Goal: Communication & Community: Answer question/provide support

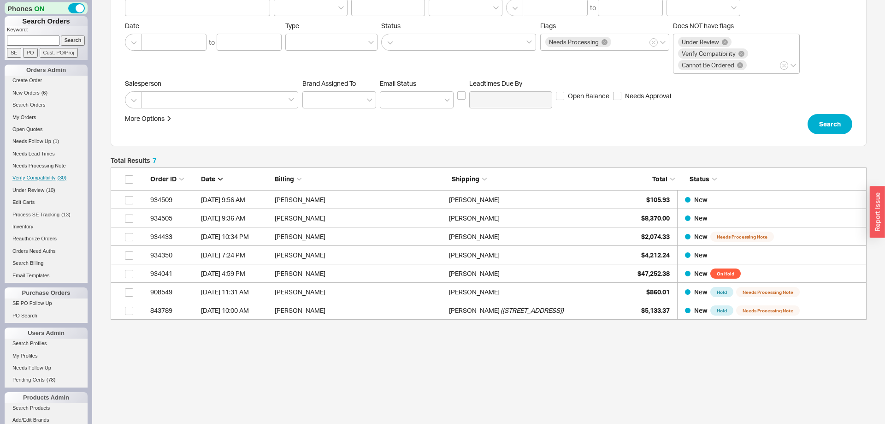
scroll to position [58, 0]
click at [47, 141] on span "Needs Follow Up" at bounding box center [31, 141] width 39 height 6
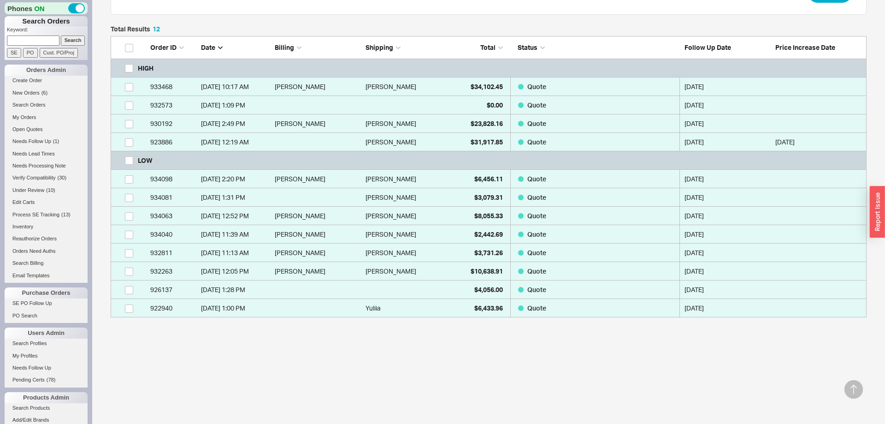
scroll to position [281, 756]
click at [162, 420] on div "Search Orders Order summary Search Item Search Brand Follow Up Date to [DATE] 9…" at bounding box center [488, 130] width 793 height 588
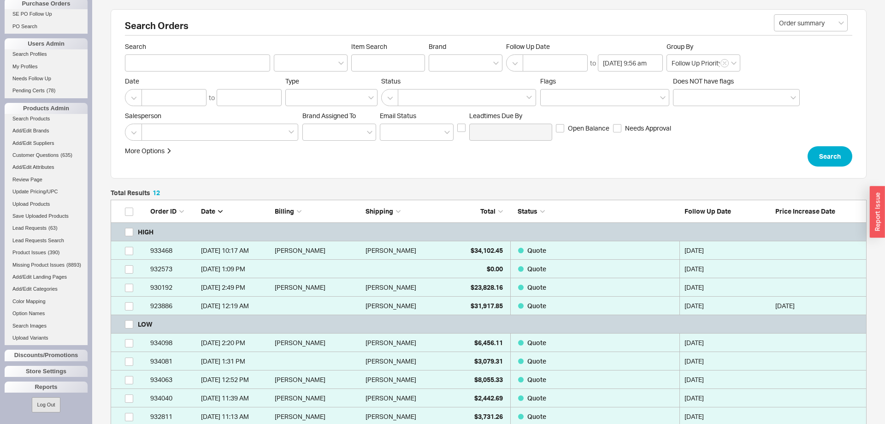
scroll to position [0, 0]
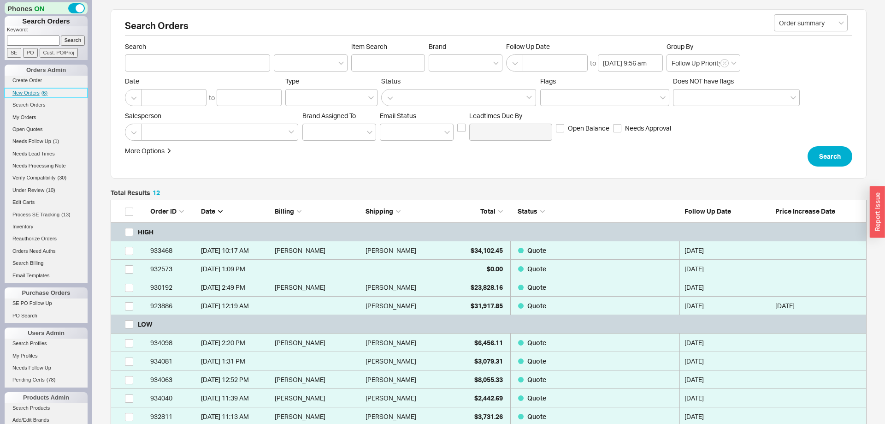
click at [31, 90] on link "New Orders ( 6 )" at bounding box center [46, 93] width 83 height 10
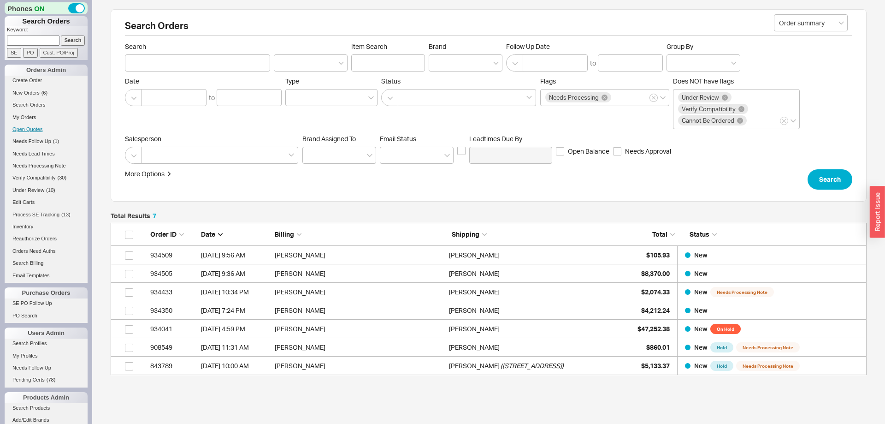
scroll to position [152, 756]
click at [40, 140] on span "Needs Follow Up" at bounding box center [31, 141] width 39 height 6
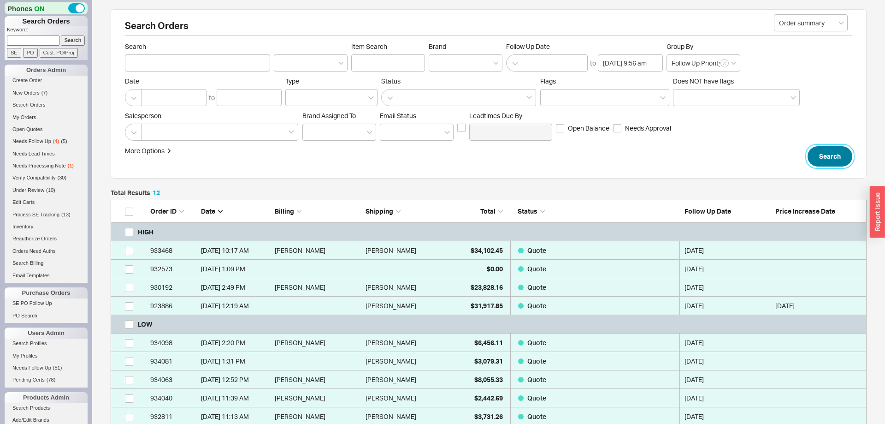
click at [839, 157] on button "Search" at bounding box center [830, 156] width 45 height 20
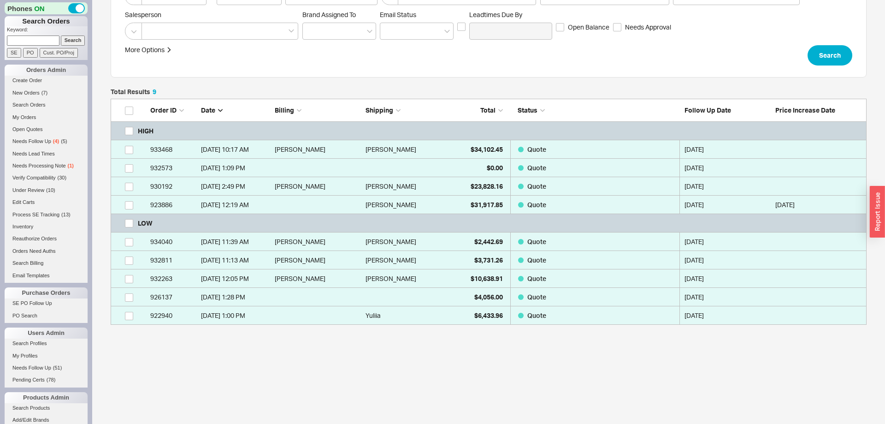
scroll to position [108, 0]
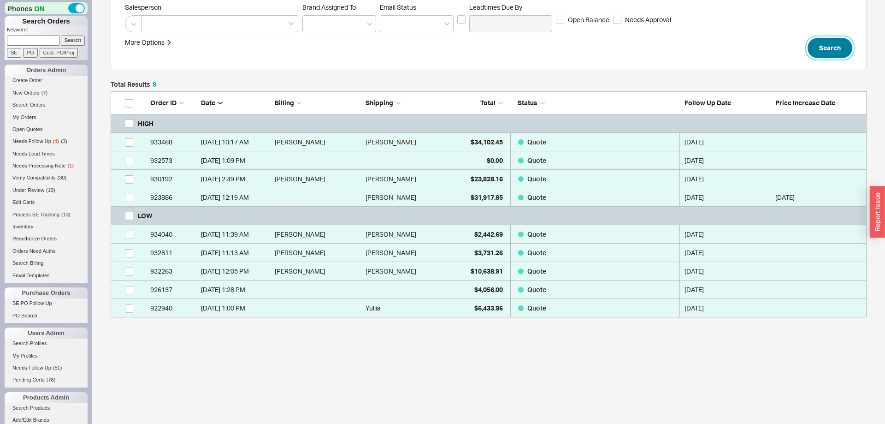
click at [827, 48] on button "Search" at bounding box center [830, 48] width 45 height 20
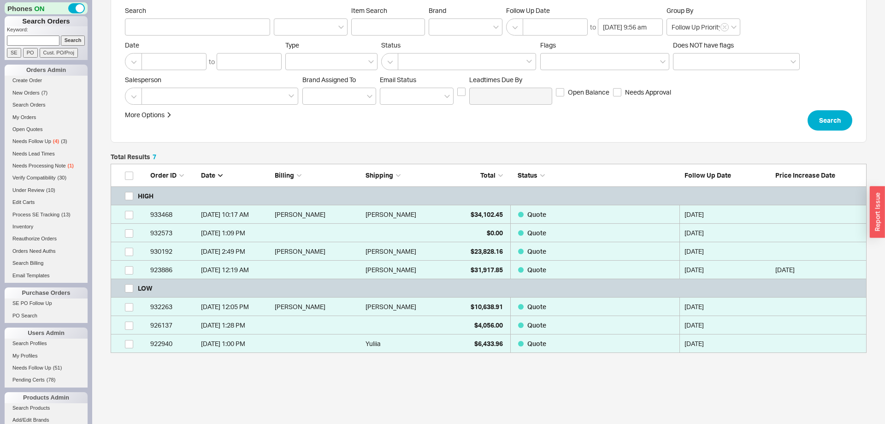
scroll to position [71, 0]
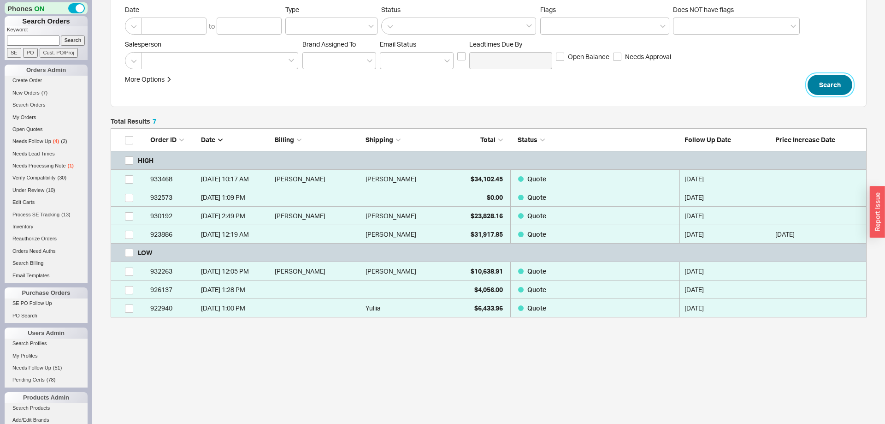
click at [818, 88] on button "Search" at bounding box center [830, 85] width 45 height 20
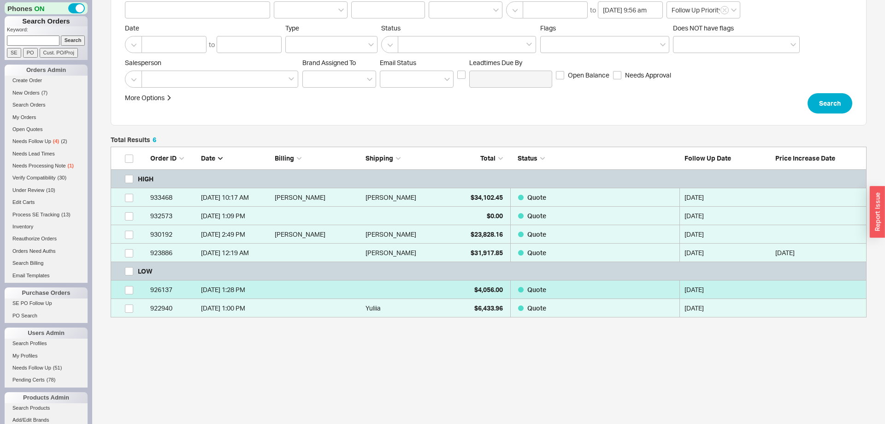
scroll to position [171, 756]
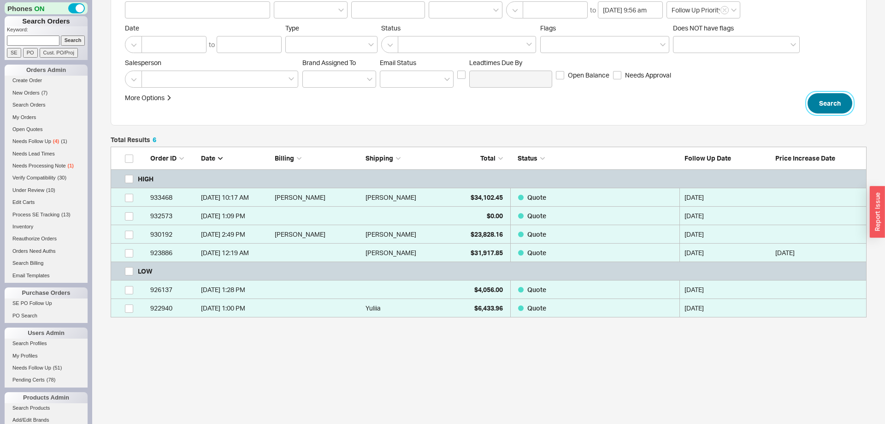
click at [831, 103] on button "Search" at bounding box center [830, 103] width 45 height 20
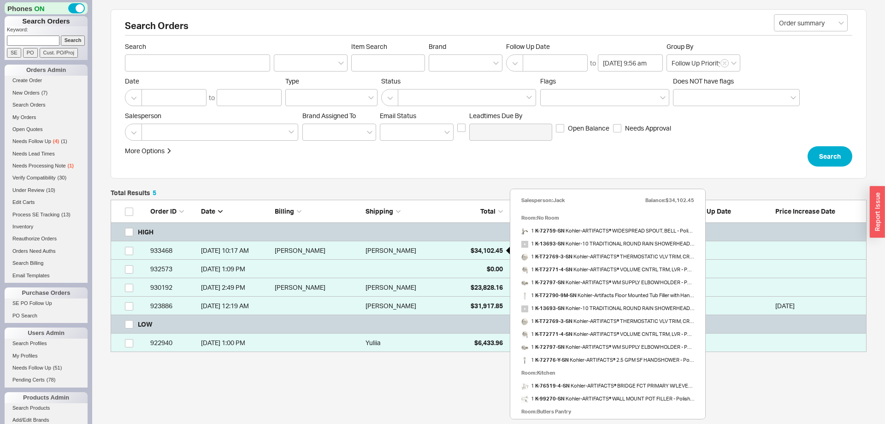
scroll to position [35, 0]
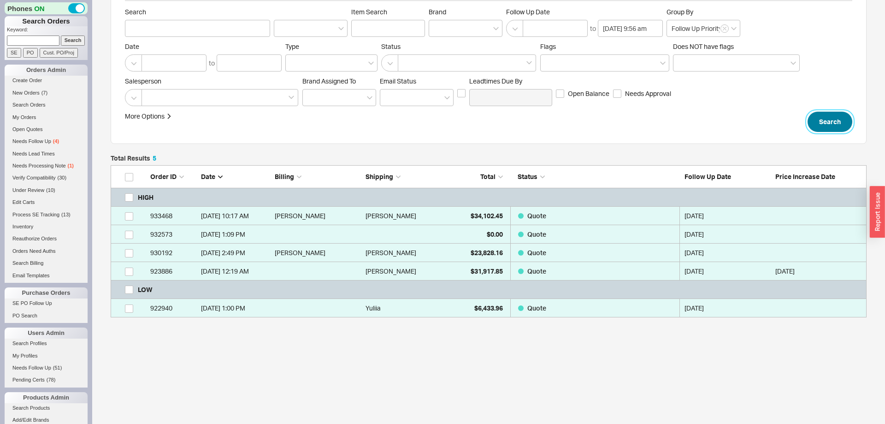
click at [833, 113] on button "Search" at bounding box center [830, 122] width 45 height 20
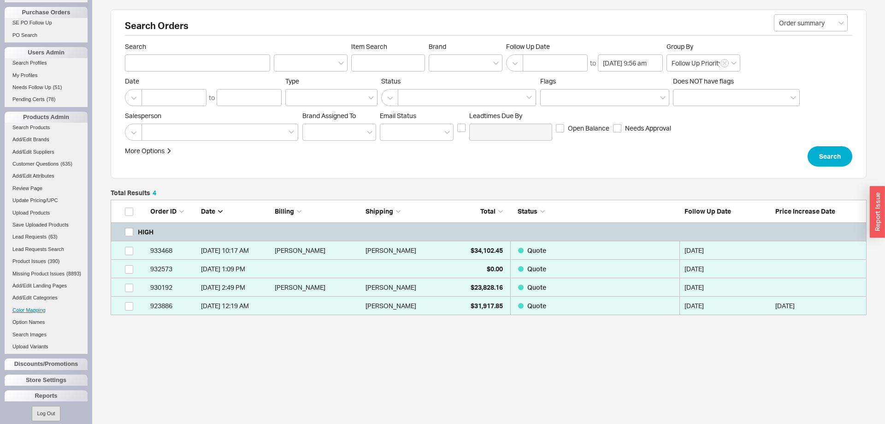
scroll to position [290, 0]
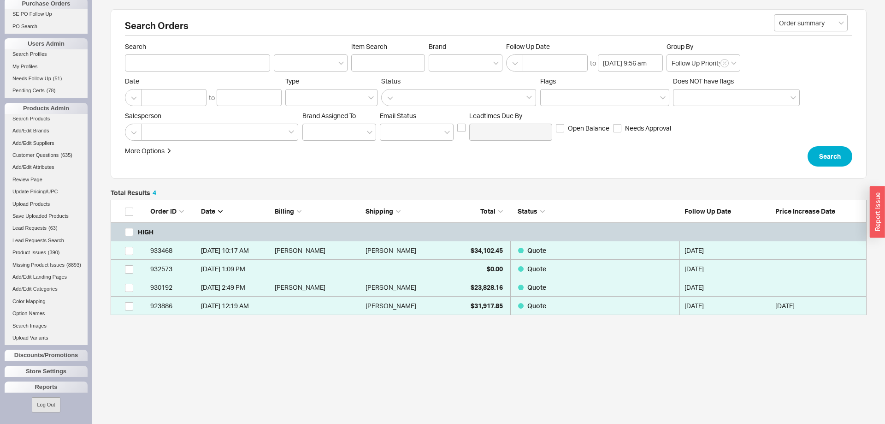
click at [55, 405] on button "Log Out" at bounding box center [46, 404] width 28 height 15
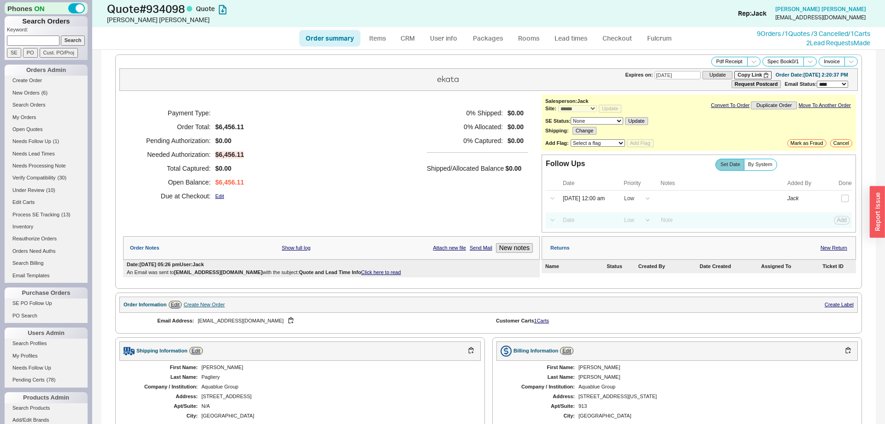
select select "*"
select select "LOW"
select select "3"
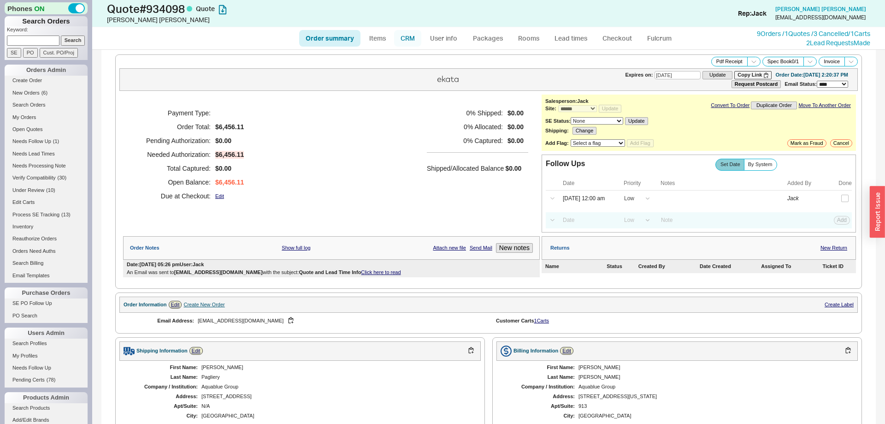
click at [415, 41] on link "CRM" at bounding box center [407, 38] width 27 height 17
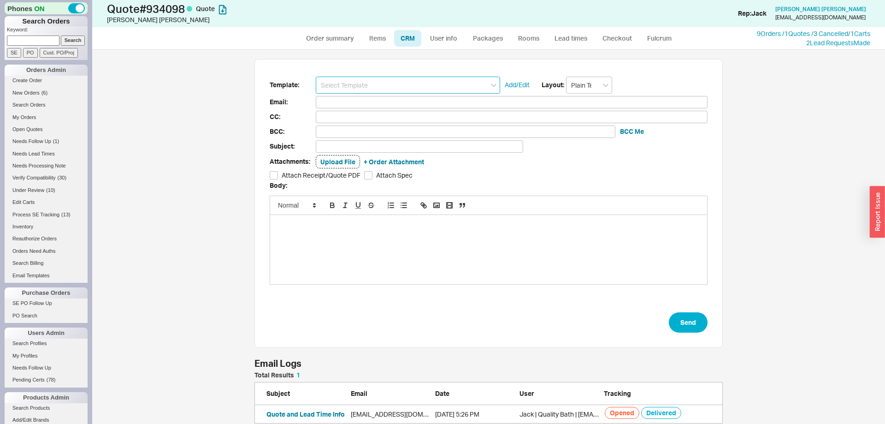
click at [383, 83] on input at bounding box center [408, 85] width 184 height 17
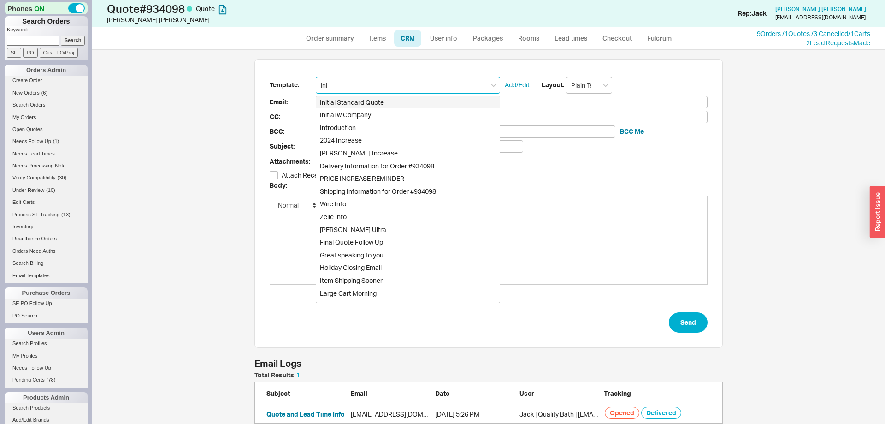
type input "init"
type input "Receipt"
type input "pm@aquabluegroup.com"
type input "Quote # 934098 - Can I Help?"
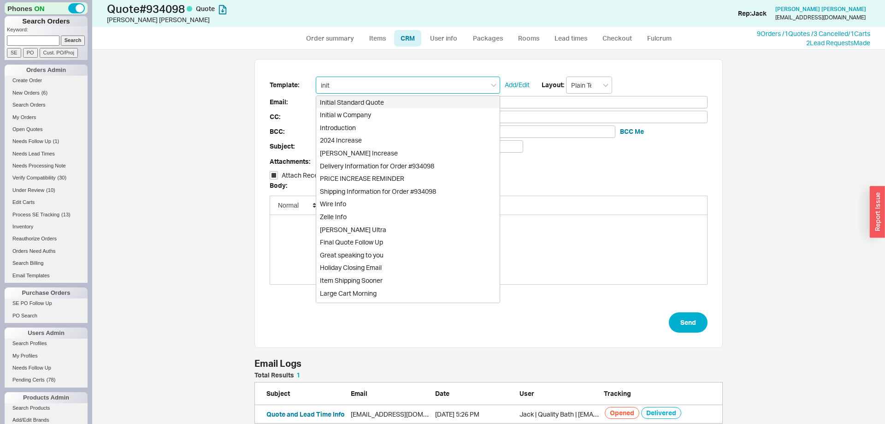
checkbox input "true"
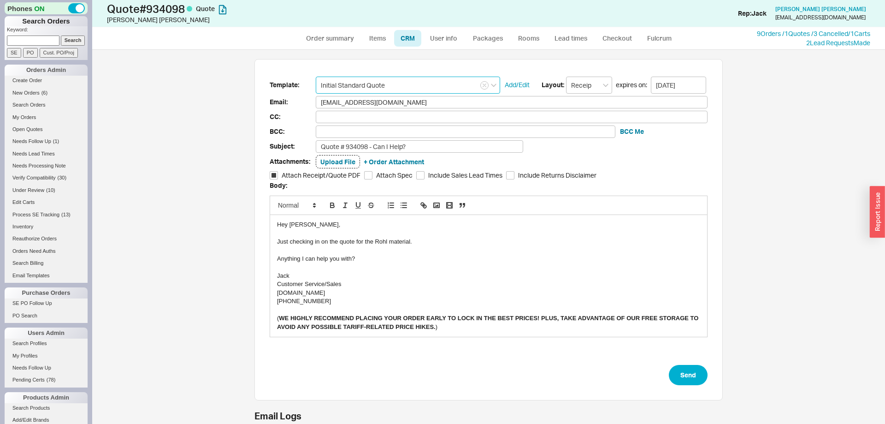
type input "Initial Standard Quote"
click at [378, 243] on div "Just checking in on the quote for the Rohl material." at bounding box center [488, 242] width 423 height 8
click at [693, 366] on button "Send" at bounding box center [688, 375] width 39 height 20
select select "*"
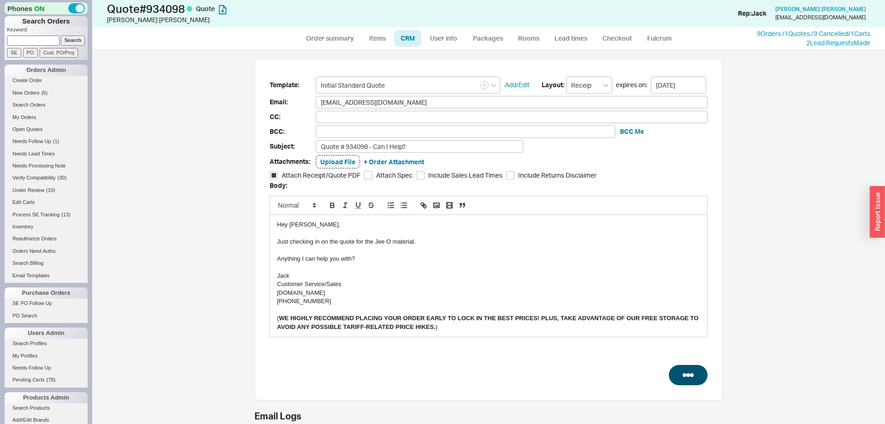
select select "*"
select select "LOW"
select select "3"
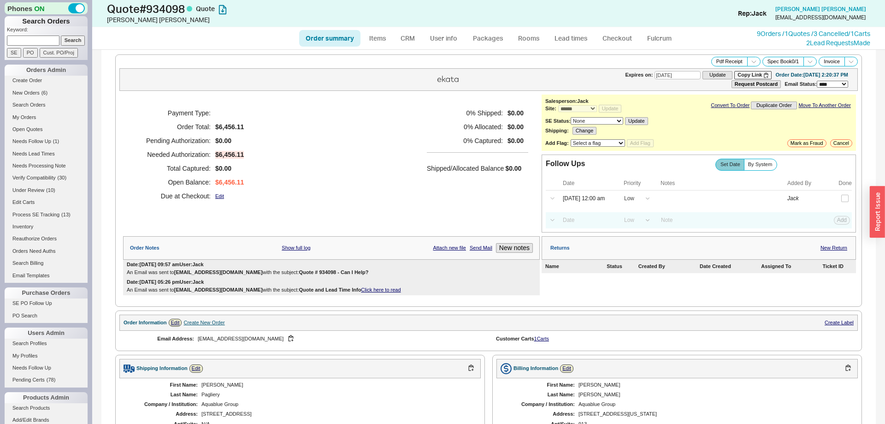
type input "09/01/2025"
click at [588, 223] on input at bounding box center [587, 220] width 59 height 12
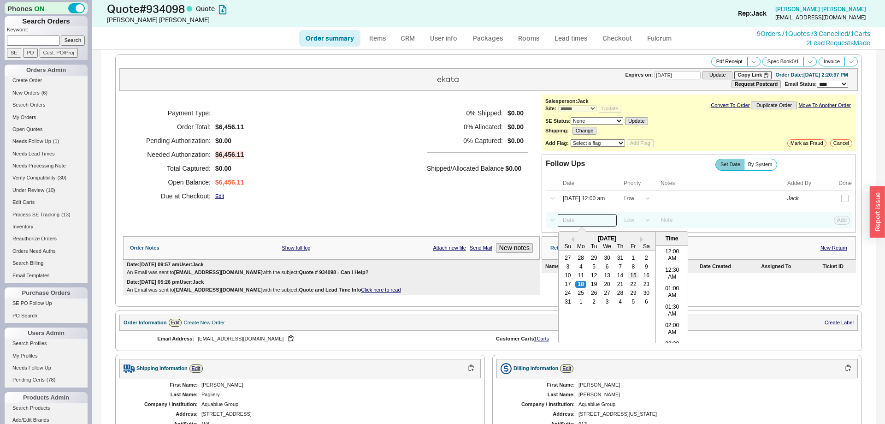
scroll to position [293, 0]
click at [631, 287] on div "22" at bounding box center [633, 284] width 11 height 6
type input "08/22/25 12:00 am"
click at [838, 228] on div "Select a Date Now One hour One day Two Days One Month 08/22/25 12:00 am Previou…" at bounding box center [699, 220] width 306 height 16
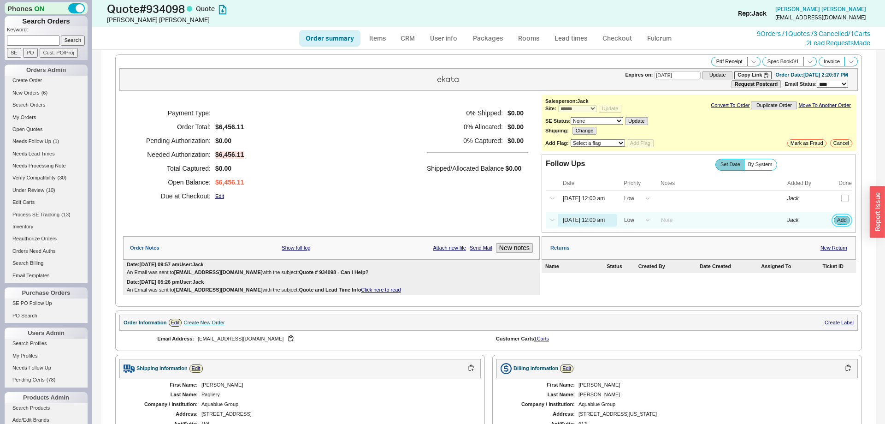
click at [839, 224] on button "Add" at bounding box center [842, 220] width 16 height 8
select select "LOW"
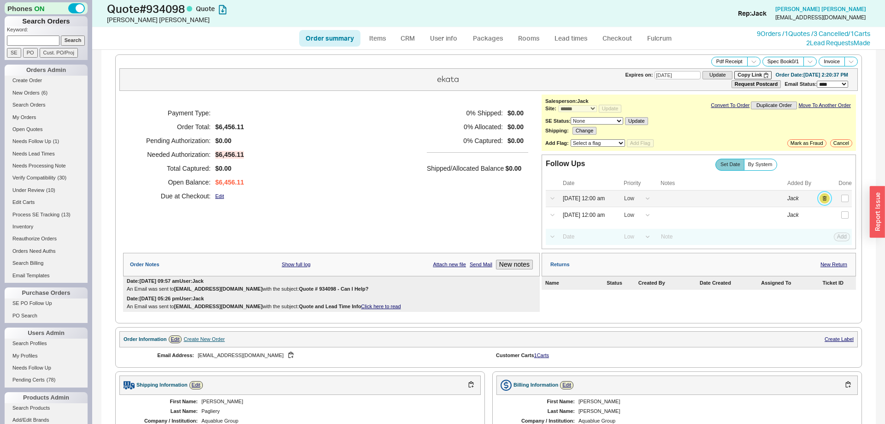
click at [826, 199] on button "button" at bounding box center [825, 198] width 10 height 10
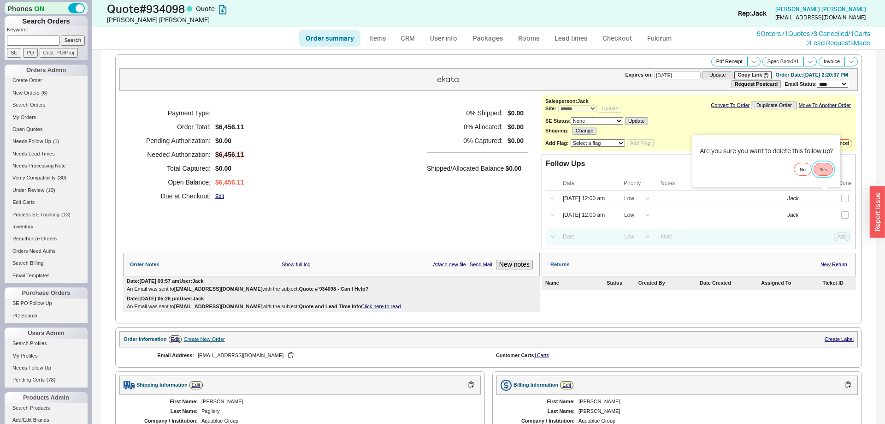
click at [825, 164] on button "Yes" at bounding box center [823, 169] width 19 height 13
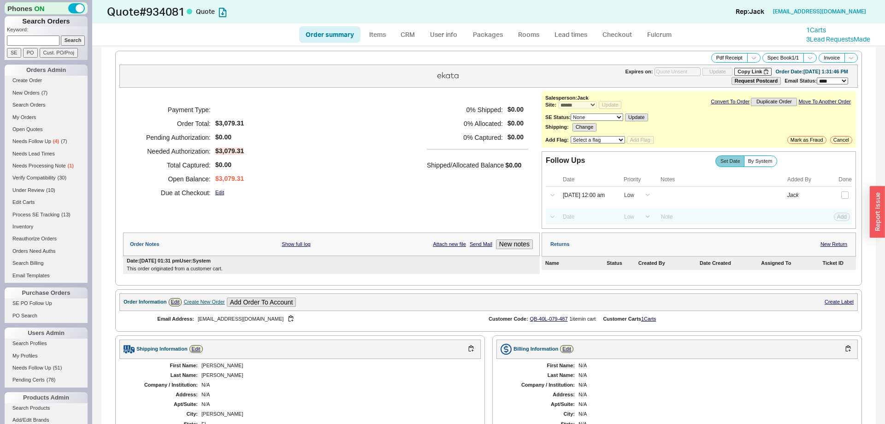
select select "*"
select select "LOW"
select select "3"
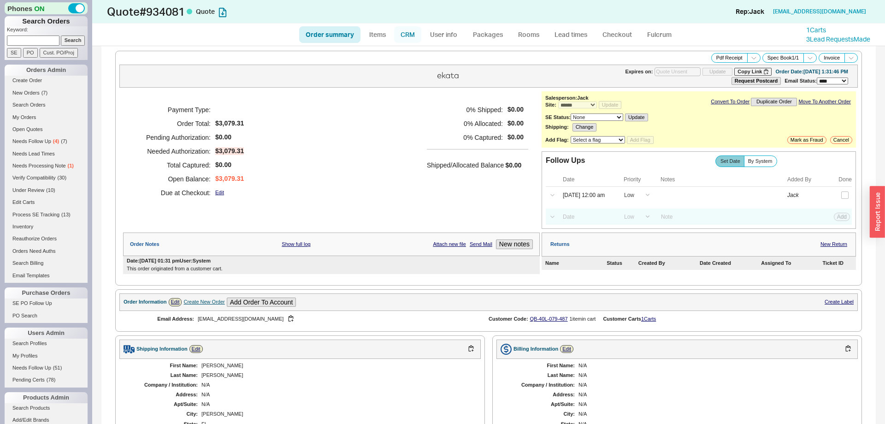
click at [401, 35] on link "CRM" at bounding box center [407, 34] width 27 height 17
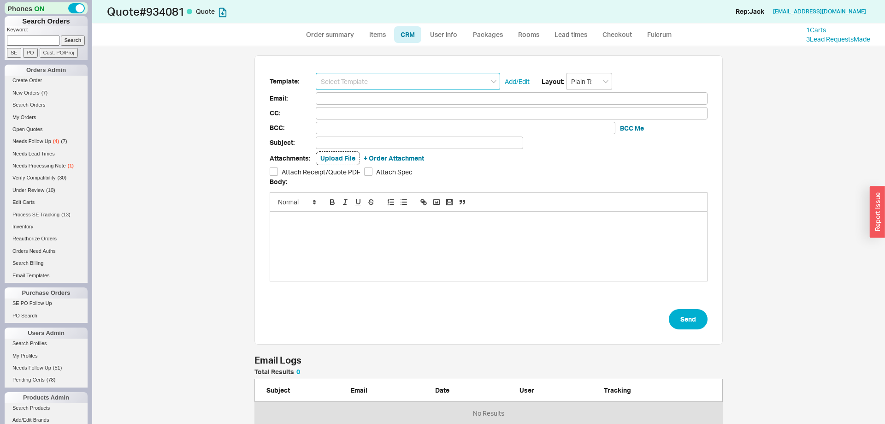
click at [407, 76] on input at bounding box center [408, 81] width 184 height 17
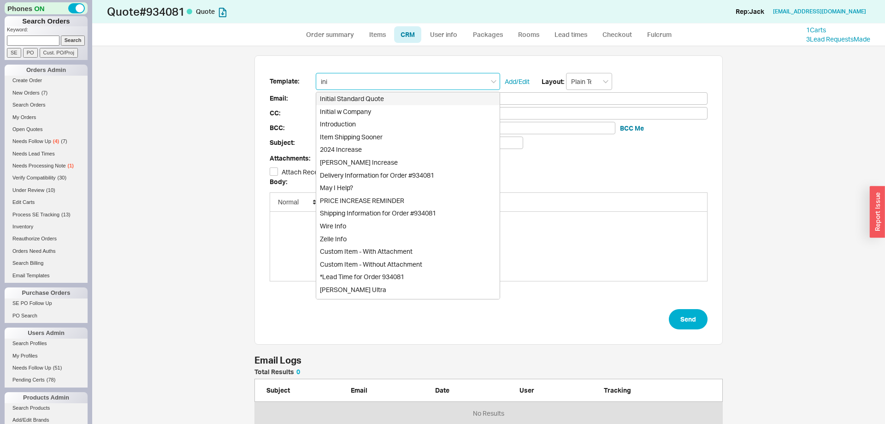
type input "init"
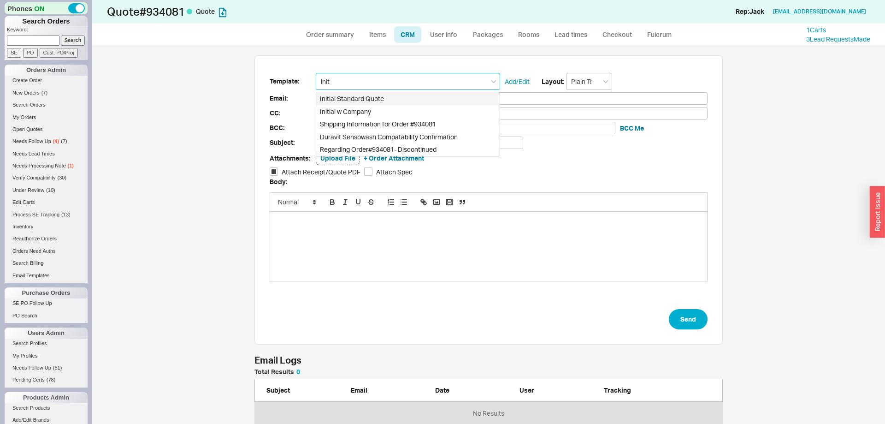
type input "Receipt"
type input "smccord@proceduresolutionsmgmt.com"
type input "Quote # 934081 - Can I Help?"
checkbox input "true"
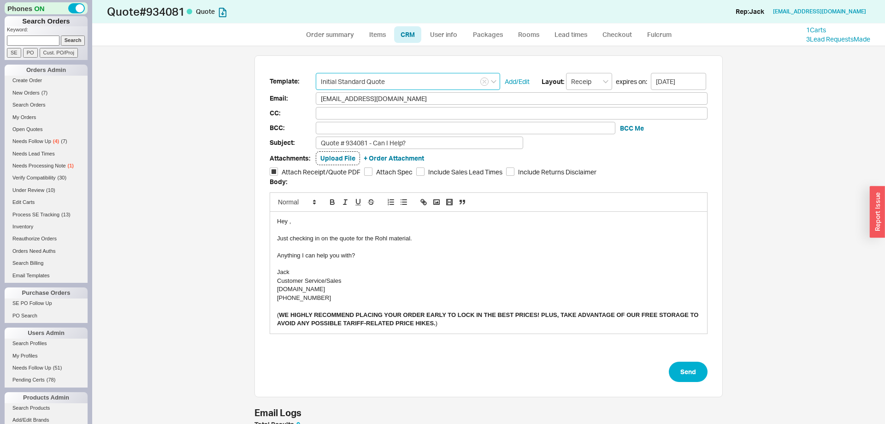
type input "Initial Standard Quote"
click at [377, 237] on div "Just checking in on the quote for the Rohl material." at bounding box center [488, 238] width 423 height 8
click at [707, 374] on button "Send" at bounding box center [688, 372] width 39 height 20
select select "*"
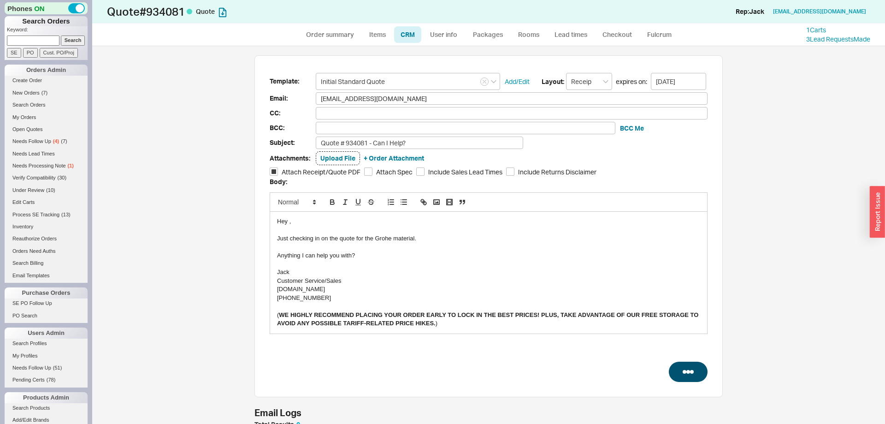
select select "*"
select select "LOW"
select select "3"
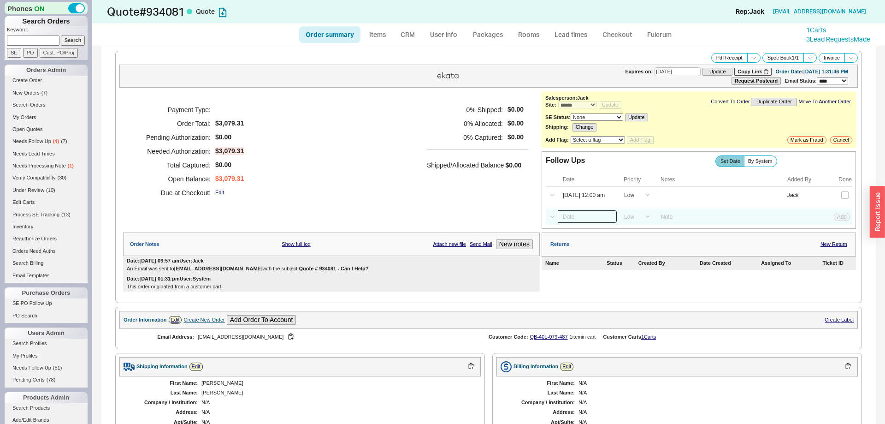
click at [588, 217] on input at bounding box center [587, 216] width 59 height 12
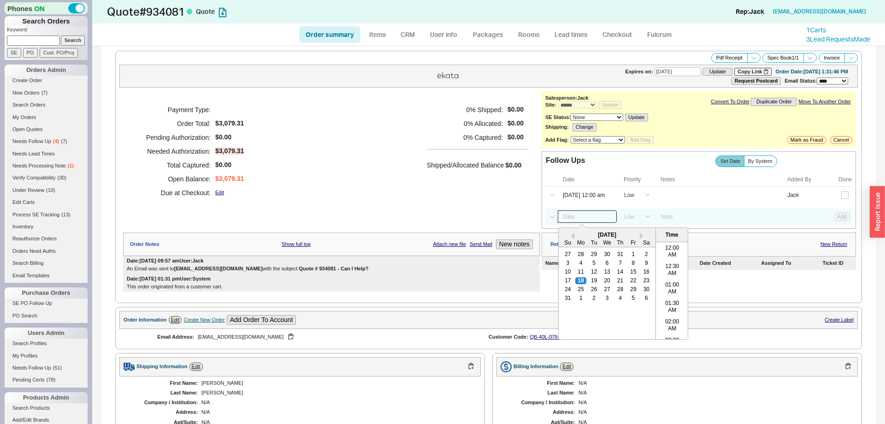
scroll to position [293, 0]
click at [635, 284] on div "22" at bounding box center [633, 281] width 11 height 6
type input "08/22/25 12:00 am"
click at [840, 221] on button "Add" at bounding box center [842, 217] width 16 height 8
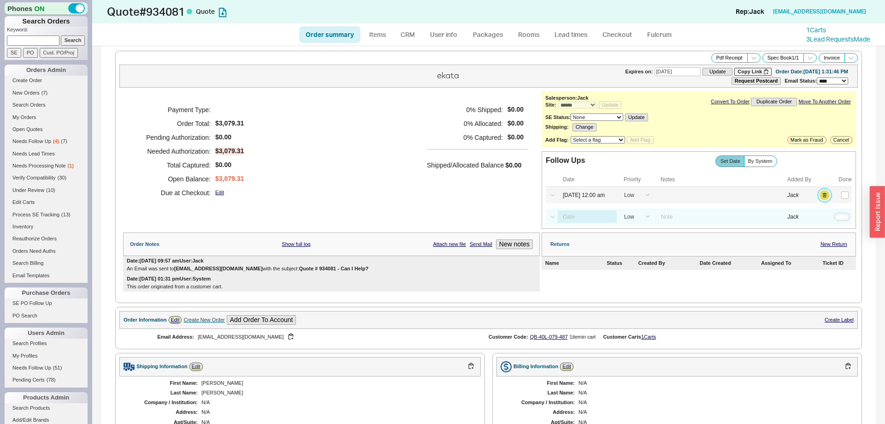
click at [826, 194] on button "button" at bounding box center [825, 195] width 10 height 10
select select "LOW"
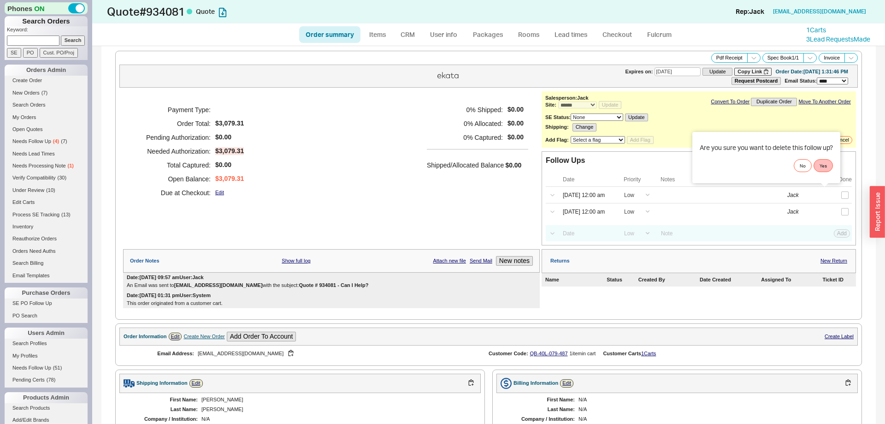
click at [824, 171] on div "Are you sure you want to delete this follow up? No Yes" at bounding box center [767, 158] width 148 height 52
click at [824, 164] on button "Yes" at bounding box center [823, 165] width 19 height 13
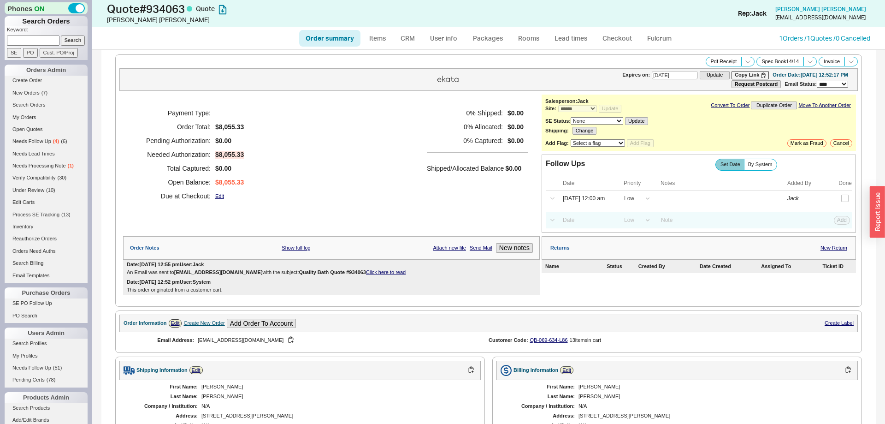
select select "*"
select select "LOW"
select select "3"
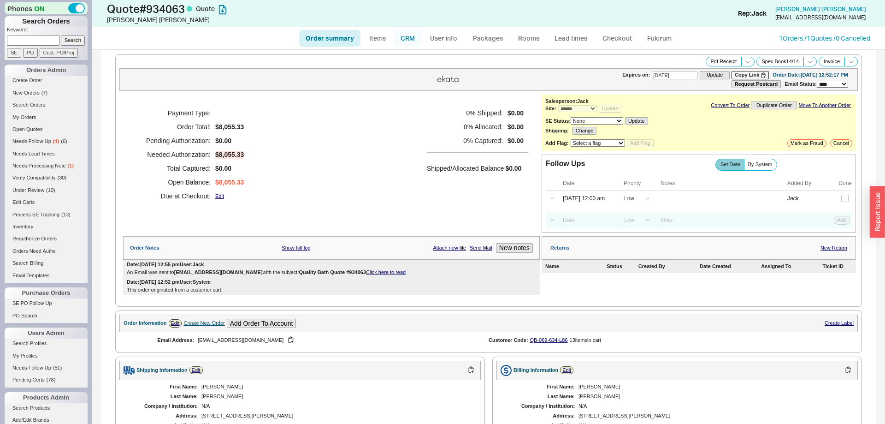
click at [416, 40] on link "CRM" at bounding box center [407, 38] width 27 height 17
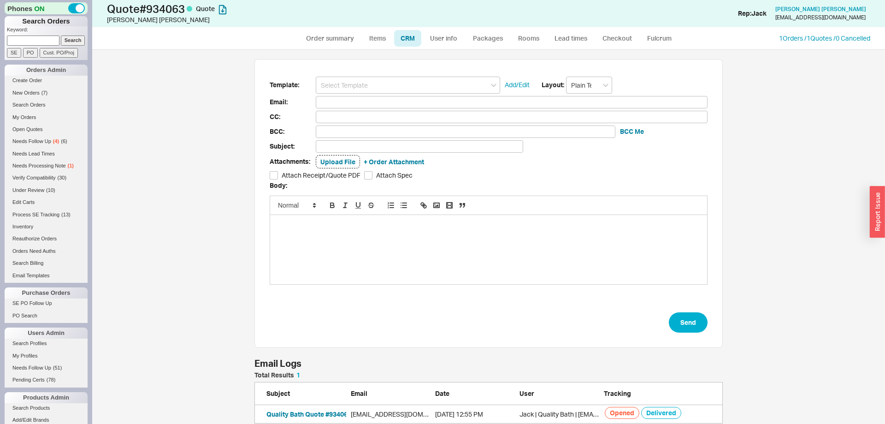
click at [383, 85] on input at bounding box center [408, 85] width 184 height 17
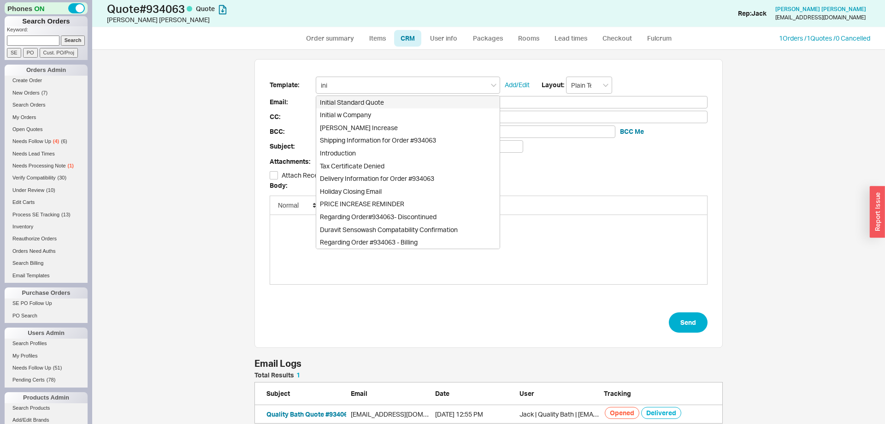
type input "init"
type input "Receipt"
type input "annehinn@gmail.com"
type input "Quote # 934063 - Can I Help?"
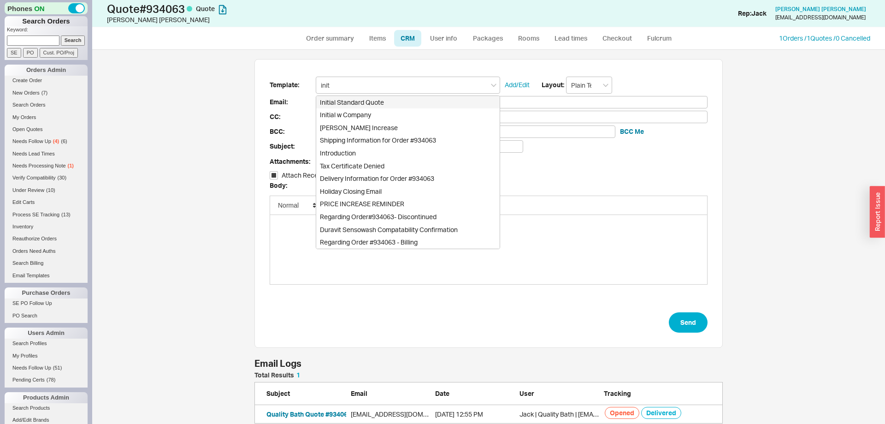
checkbox input "true"
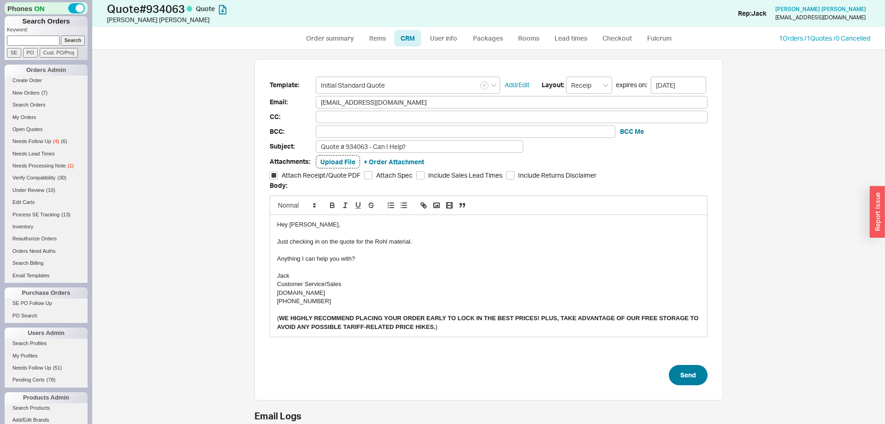
type input "Initial Standard Quote"
click at [689, 373] on button "Send" at bounding box center [688, 375] width 39 height 20
select select "*"
select select "LOW"
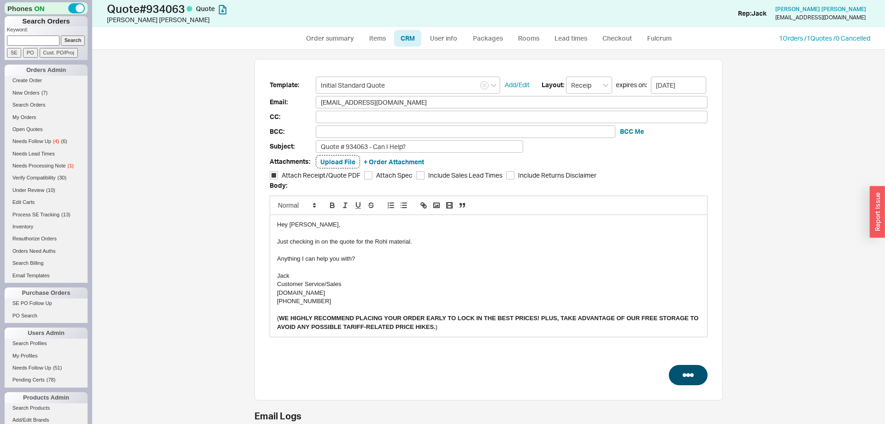
select select "LOW"
select select "3"
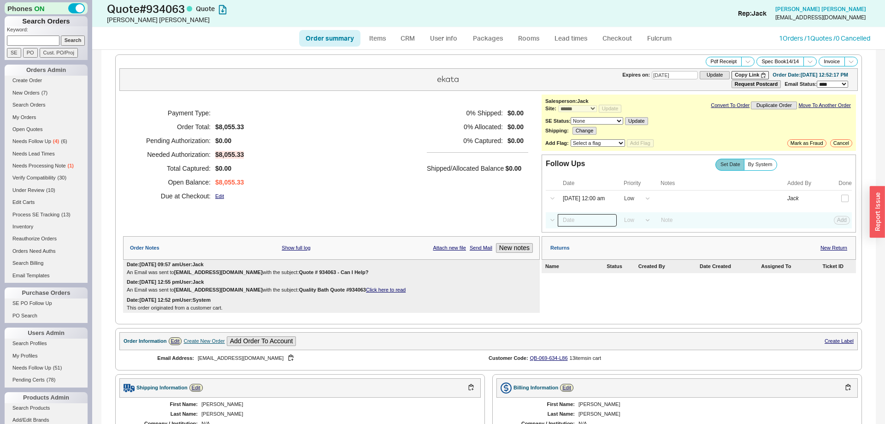
click at [583, 226] on input at bounding box center [587, 220] width 59 height 12
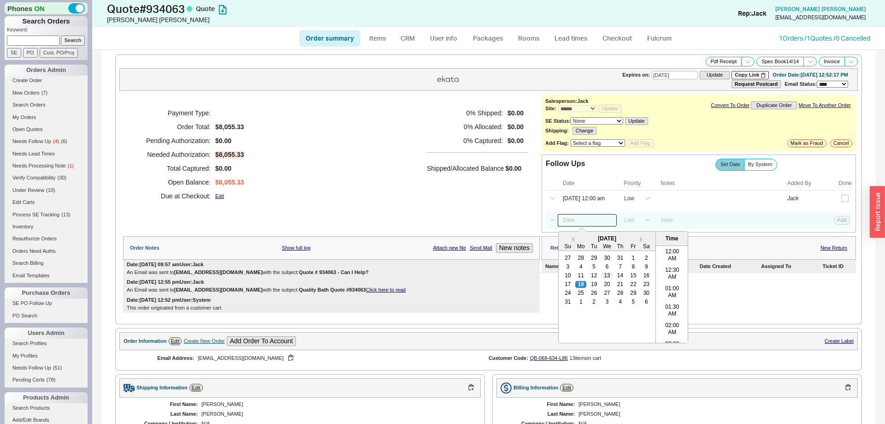
scroll to position [293, 0]
click at [619, 286] on div "21" at bounding box center [620, 284] width 11 height 6
type input "08/21/25 12:00 am"
click at [843, 228] on div "Select a Date Now One hour One day Two Days One Month 08/21/25 12:00 am Previou…" at bounding box center [699, 220] width 306 height 16
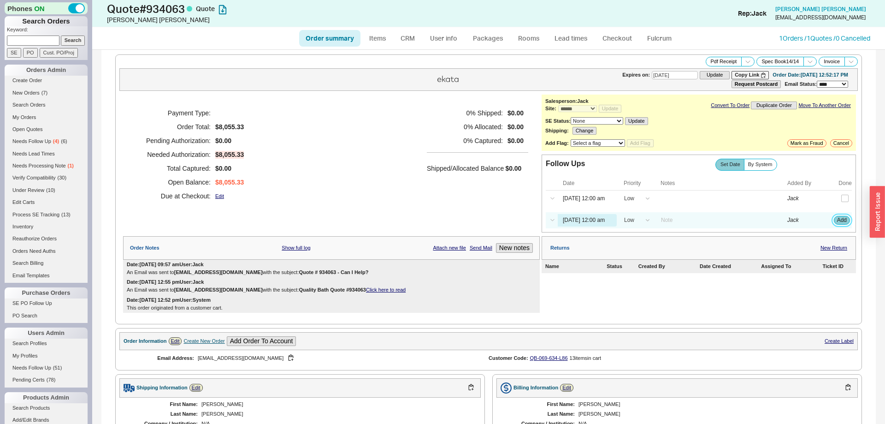
click at [839, 224] on button "Add" at bounding box center [842, 220] width 16 height 8
select select "LOW"
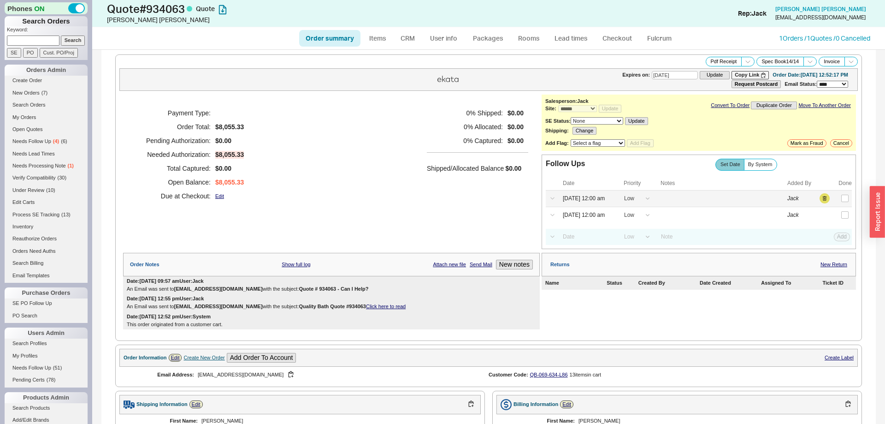
click at [829, 196] on div "Select a Date Now One hour One day Two Days One Month 08/18/25 12:00 am High Me…" at bounding box center [699, 198] width 306 height 16
click at [824, 202] on button "button" at bounding box center [825, 198] width 10 height 10
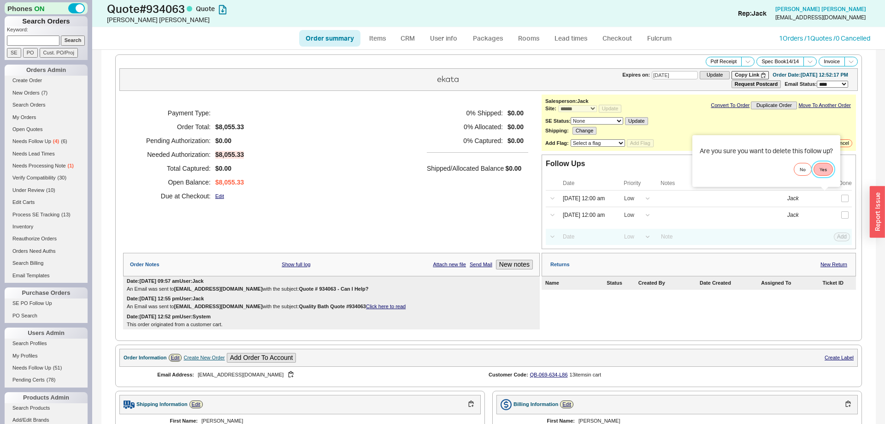
click at [824, 171] on button "Yes" at bounding box center [823, 169] width 19 height 13
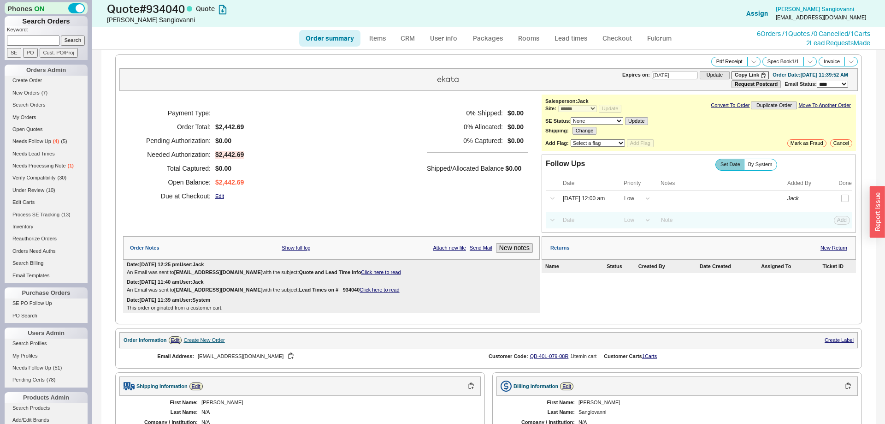
select select "*"
select select "LOW"
select select "3"
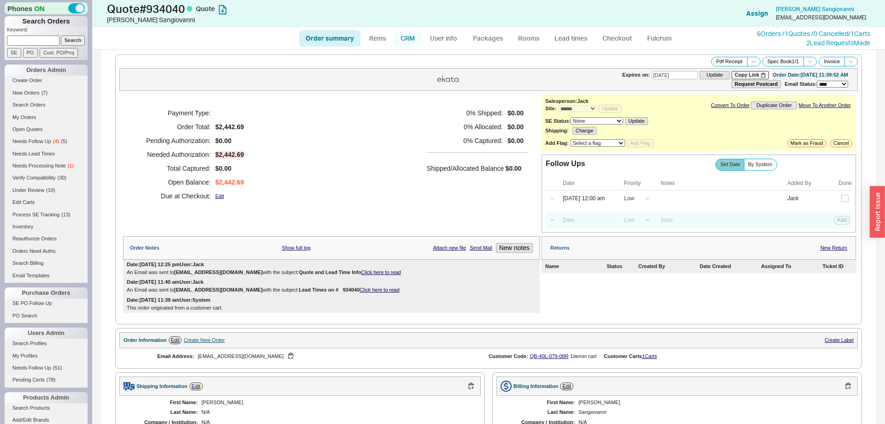
click at [410, 39] on link "CRM" at bounding box center [407, 38] width 27 height 17
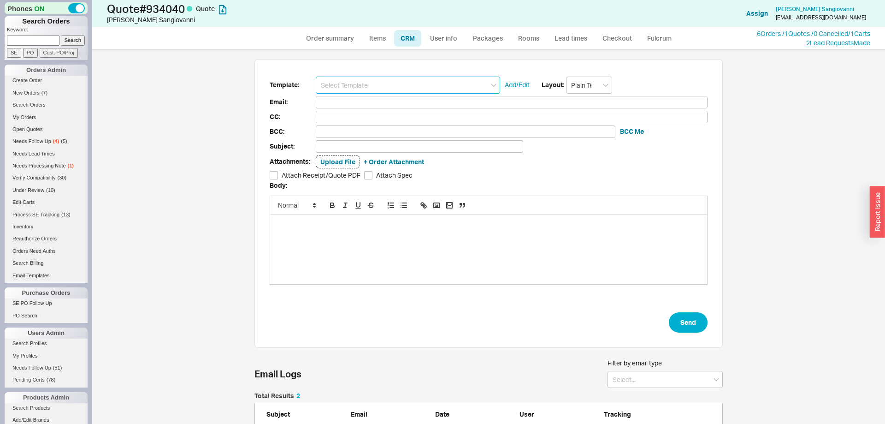
scroll to position [70, 469]
click at [389, 87] on input at bounding box center [408, 85] width 184 height 17
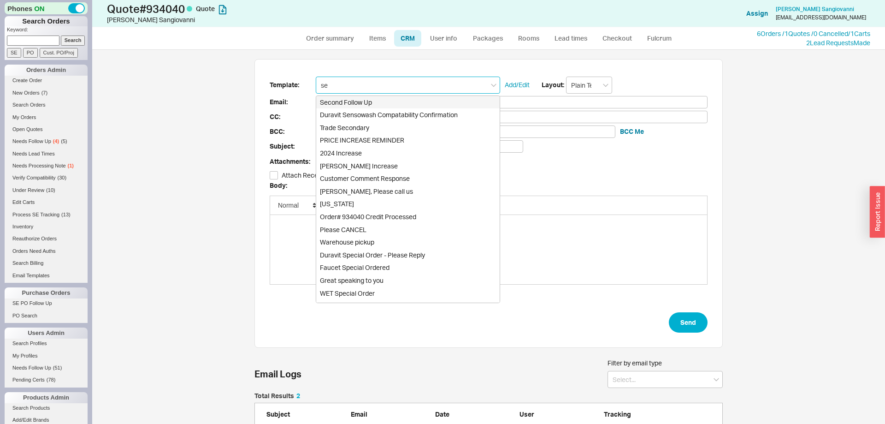
type input "sec"
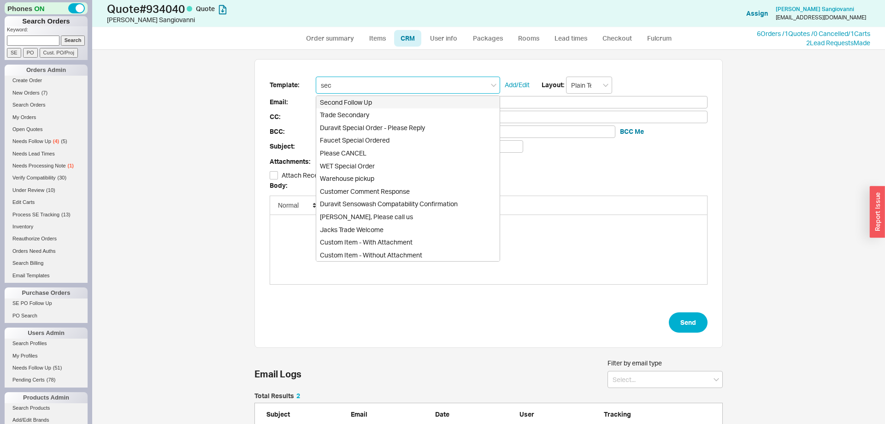
click at [382, 98] on div "Second Follow Up" at bounding box center [408, 102] width 184 height 13
type input "Receipt"
type input "jamessang@comcast.net"
type input "Quote # 934040 - It's Me Again!"
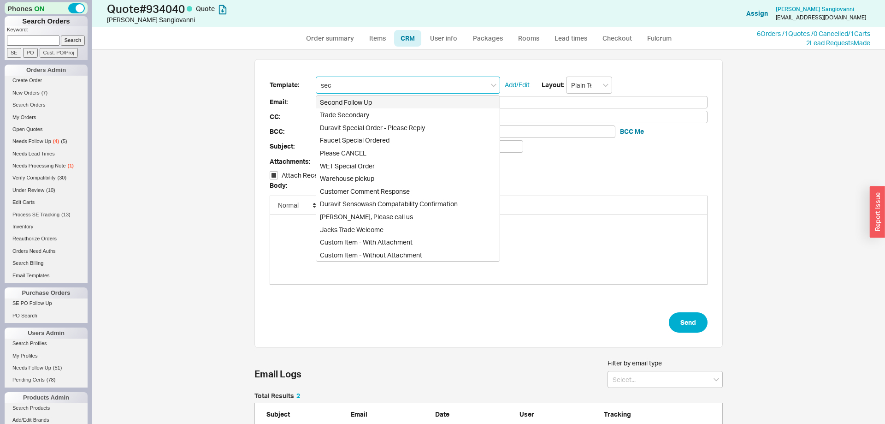
checkbox input "true"
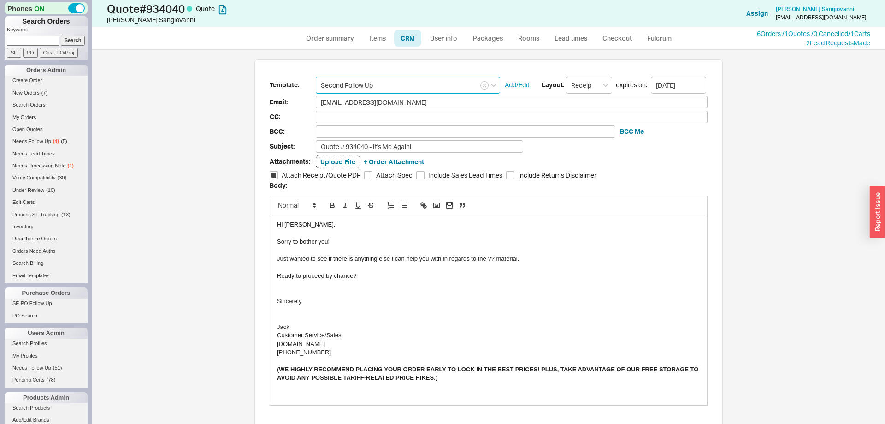
type input "Second Follow Up"
click at [494, 257] on div "Just wanted to see if there is anything else I can help you with in regards to …" at bounding box center [488, 259] width 423 height 8
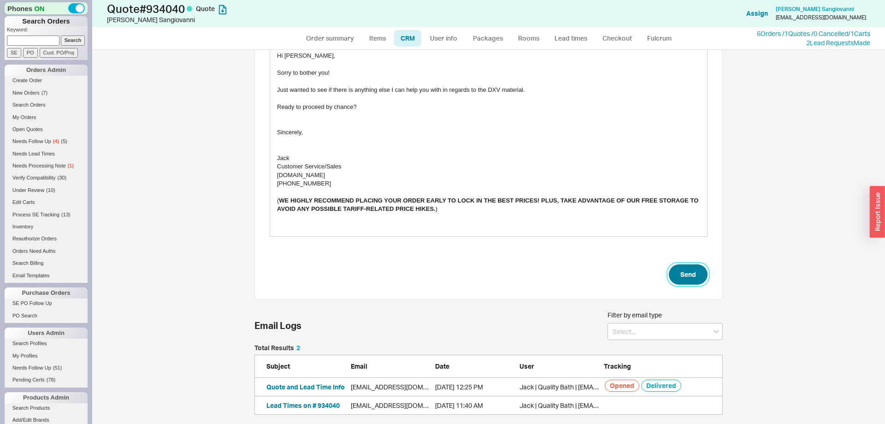
click at [698, 275] on button "Send" at bounding box center [688, 274] width 39 height 20
select select "*"
select select "LOW"
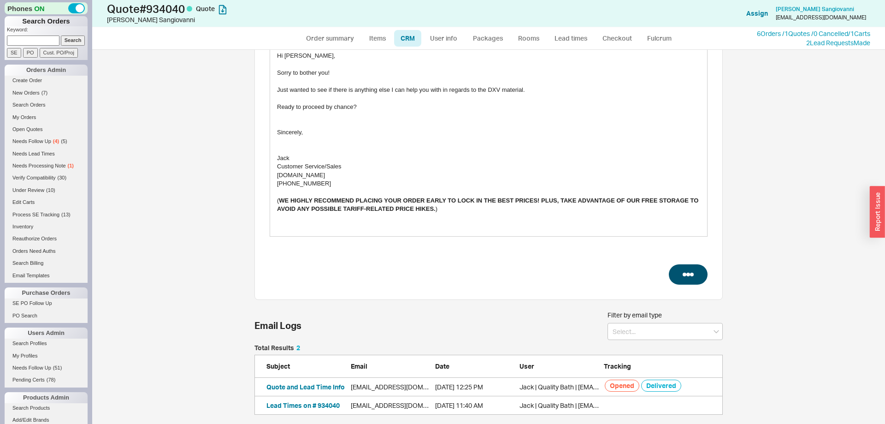
select select "3"
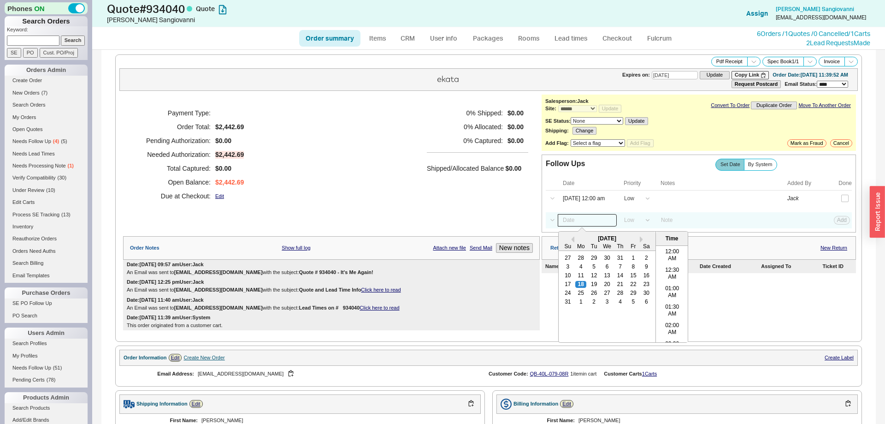
click at [583, 226] on input at bounding box center [587, 220] width 59 height 12
click at [595, 296] on div "26" at bounding box center [594, 293] width 11 height 6
type input "08/26/25 12:00 am"
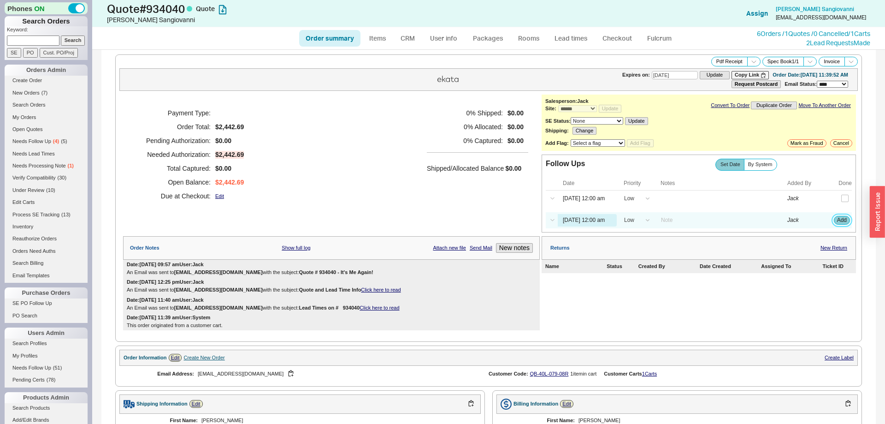
click at [845, 223] on button "Add" at bounding box center [842, 220] width 16 height 8
select select "LOW"
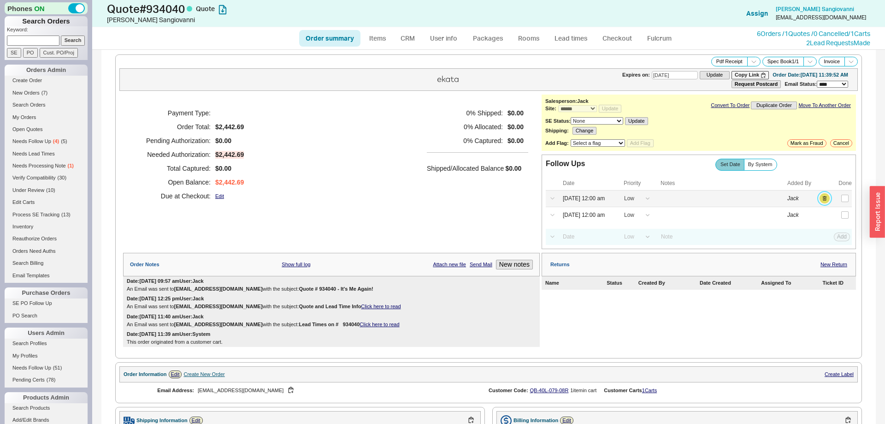
click at [825, 201] on button "button" at bounding box center [825, 198] width 10 height 10
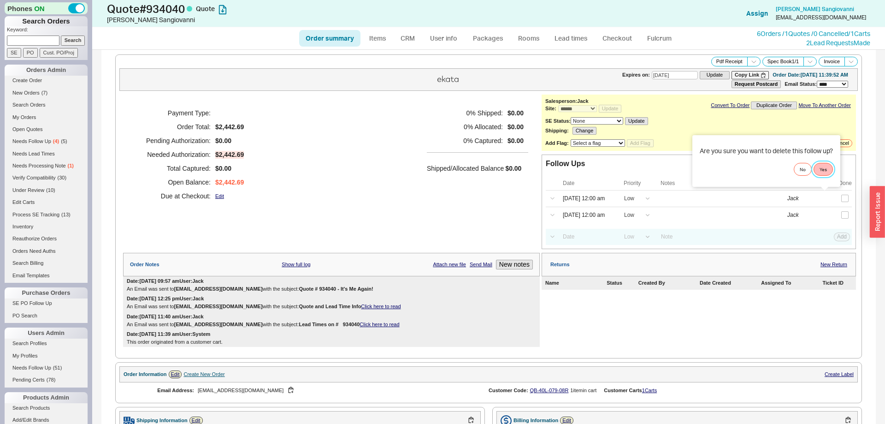
click at [828, 167] on button "Yes" at bounding box center [823, 169] width 19 height 13
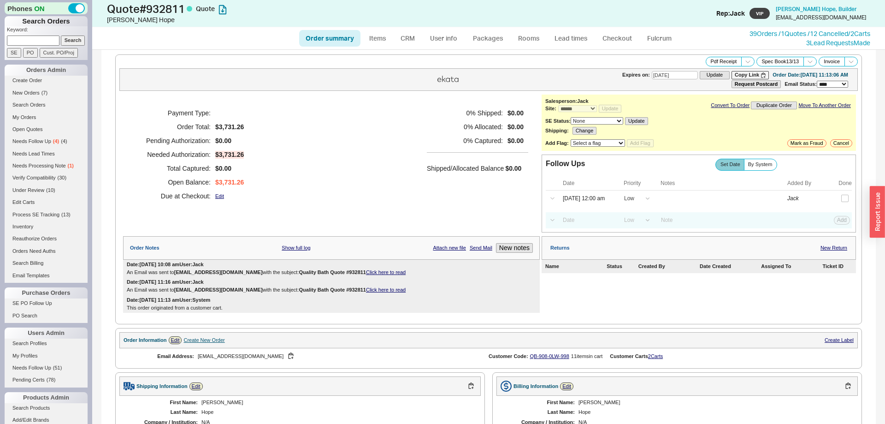
select select "*"
select select "LOW"
select select "3"
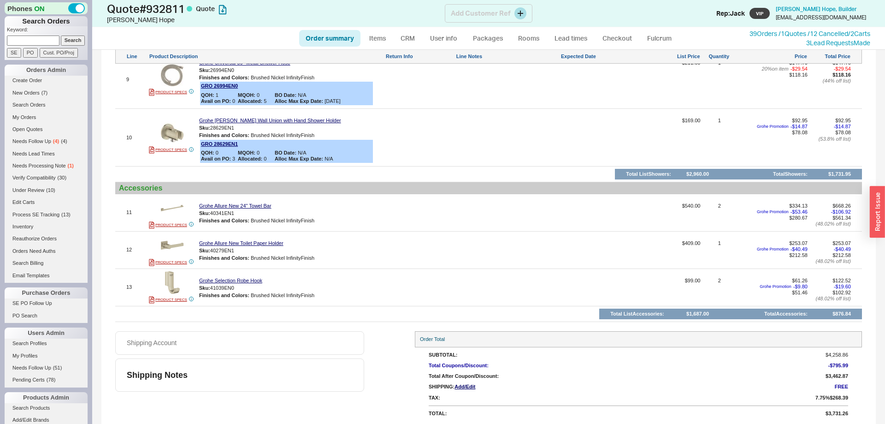
scroll to position [155, 0]
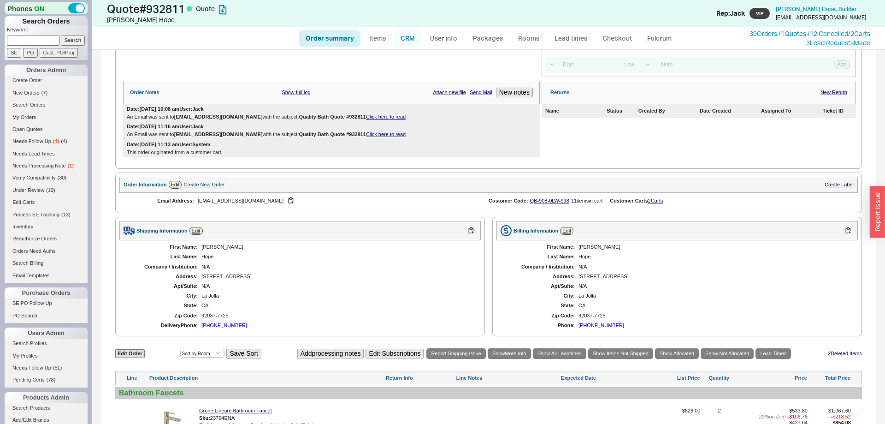
click at [406, 42] on link "CRM" at bounding box center [407, 38] width 27 height 17
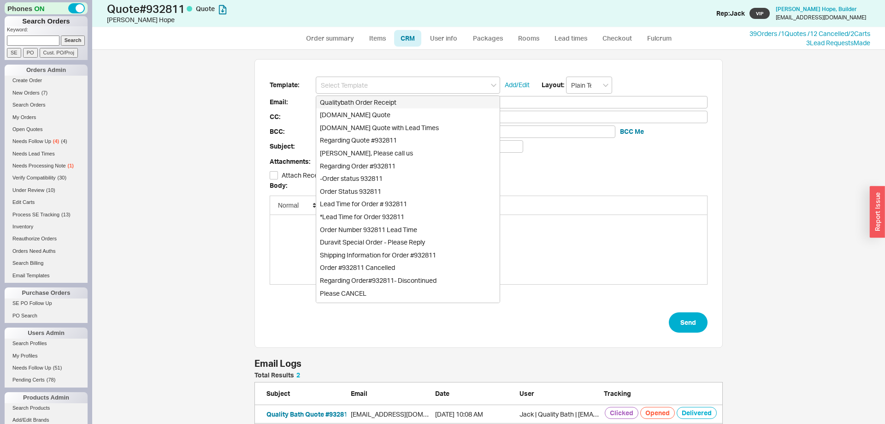
scroll to position [70, 469]
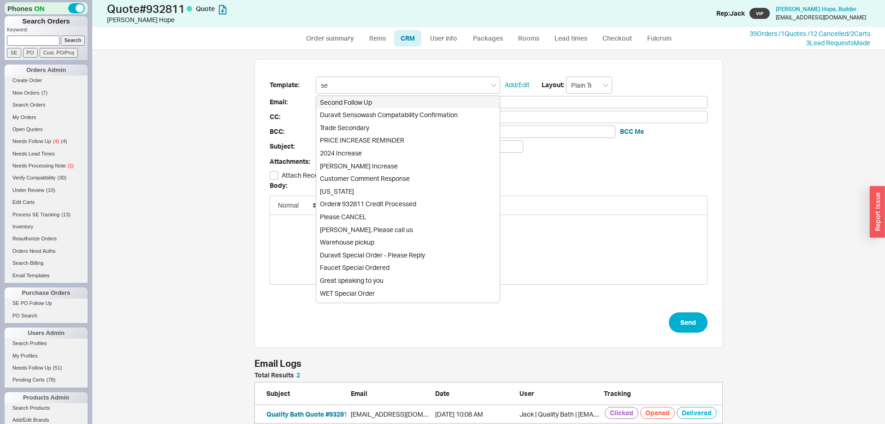
type input "sec"
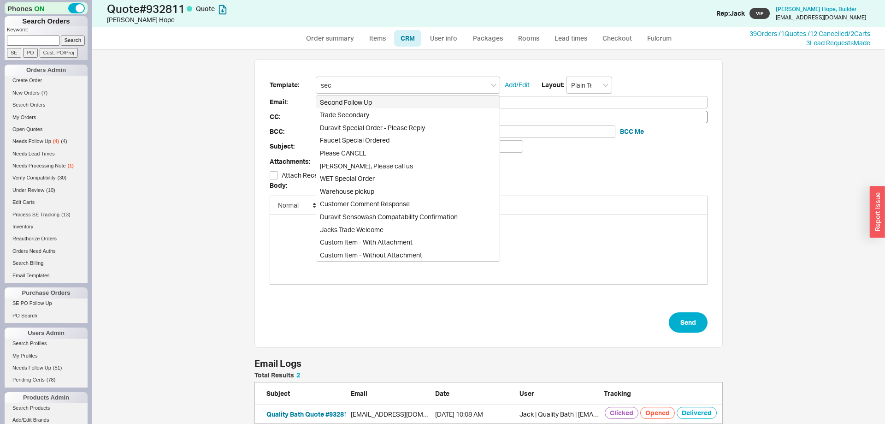
drag, startPoint x: 368, startPoint y: 97, endPoint x: 367, endPoint y: 113, distance: 16.7
click at [366, 97] on div "Second Follow Up" at bounding box center [408, 102] width 184 height 13
type input "Receipt"
type input "hope92037@gmail.com"
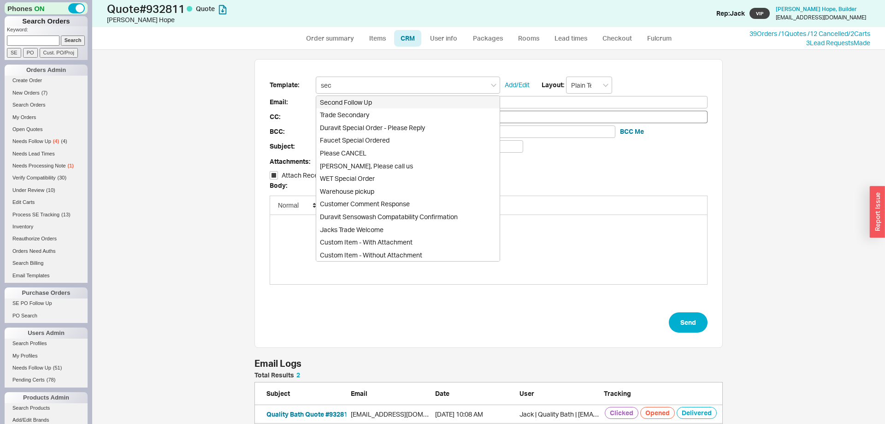
type input "Quote # 932811 - It's Me Again!"
checkbox input "true"
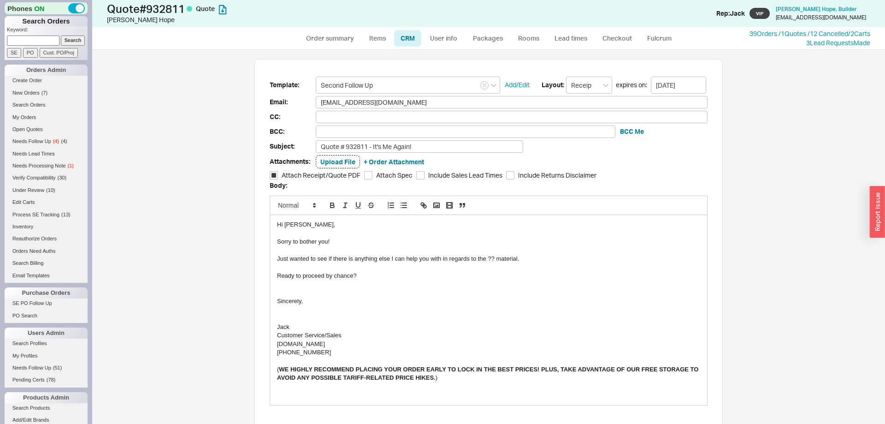
type input "Second Follow Up"
click at [490, 257] on div "Just wanted to see if there is anything else I can help you with in regards to …" at bounding box center [488, 259] width 423 height 8
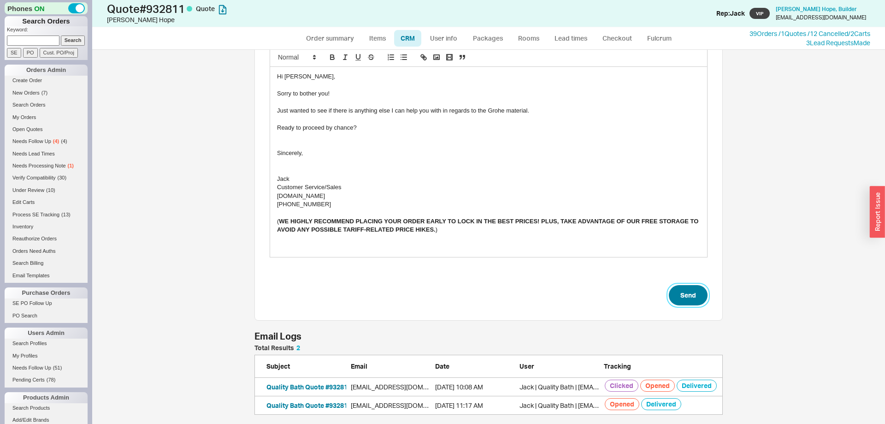
click at [684, 293] on button "Send" at bounding box center [688, 295] width 39 height 20
select select "*"
select select "LOW"
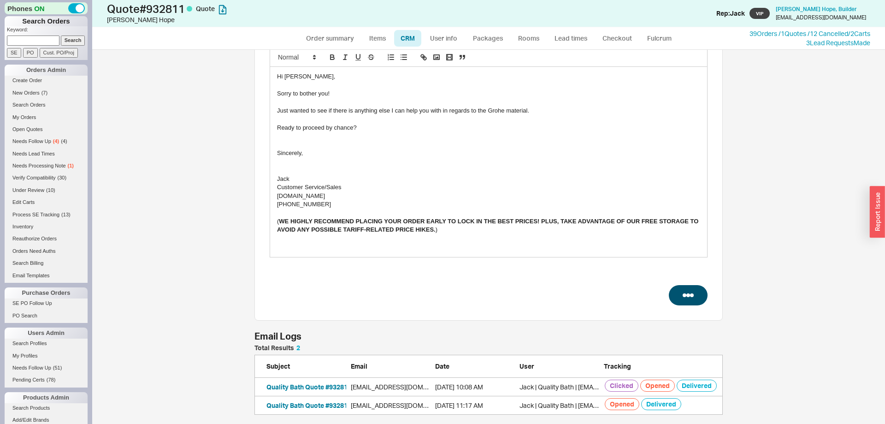
select select "3"
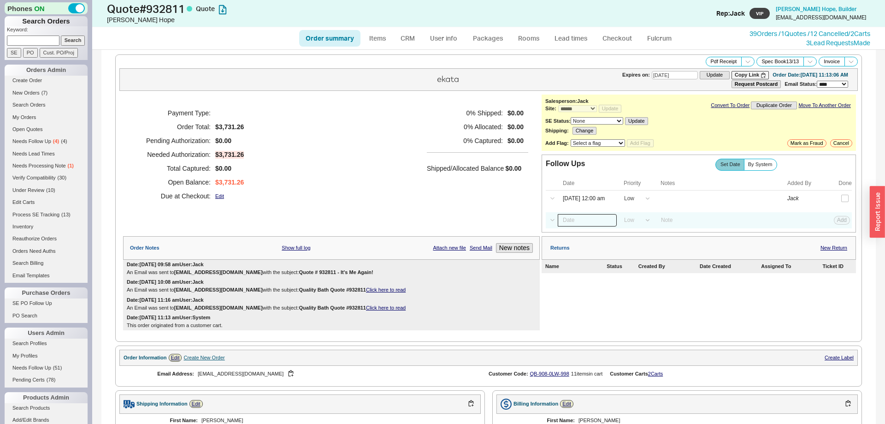
click at [586, 218] on input at bounding box center [587, 220] width 59 height 12
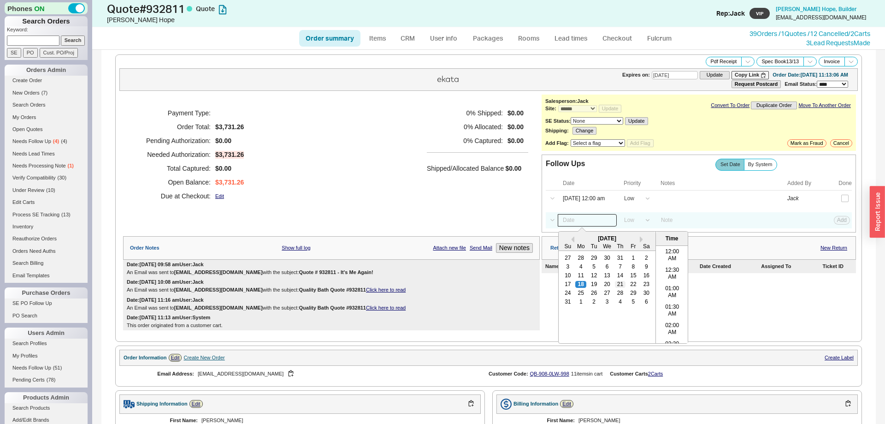
scroll to position [293, 0]
click at [582, 296] on div "25" at bounding box center [581, 293] width 11 height 6
type input "08/25/25 12:00 am"
click at [844, 222] on button "Add" at bounding box center [842, 220] width 16 height 8
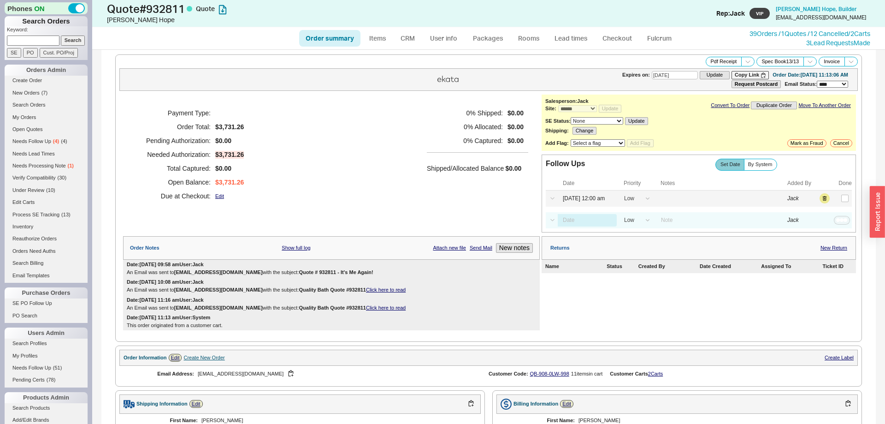
select select "LOW"
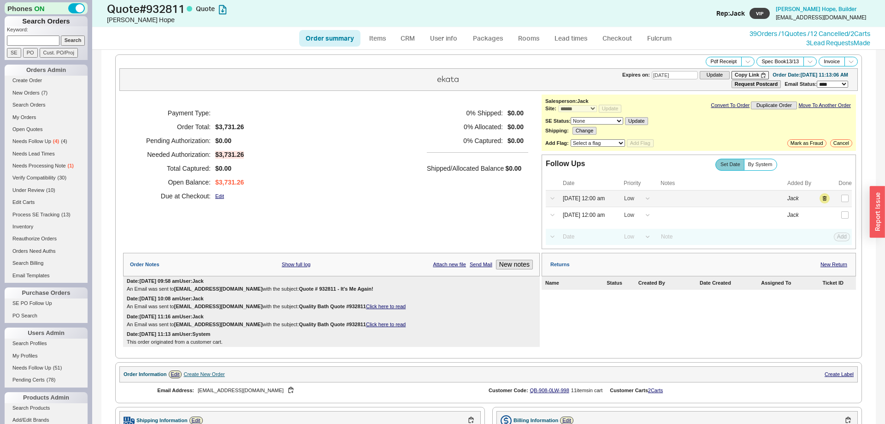
click at [826, 196] on div "Select a Date Now One hour One day Two Days One Month 08/18/25 12:00 am High Me…" at bounding box center [699, 198] width 306 height 16
click at [825, 200] on button "button" at bounding box center [825, 198] width 10 height 10
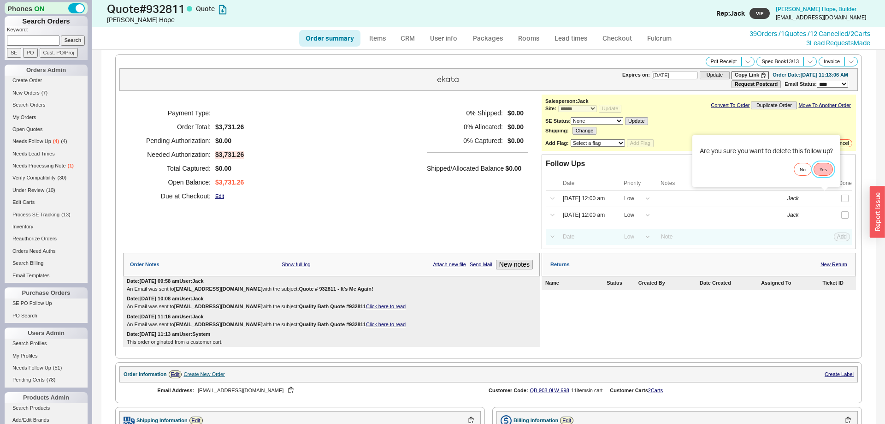
click at [825, 172] on button "Yes" at bounding box center [823, 169] width 19 height 13
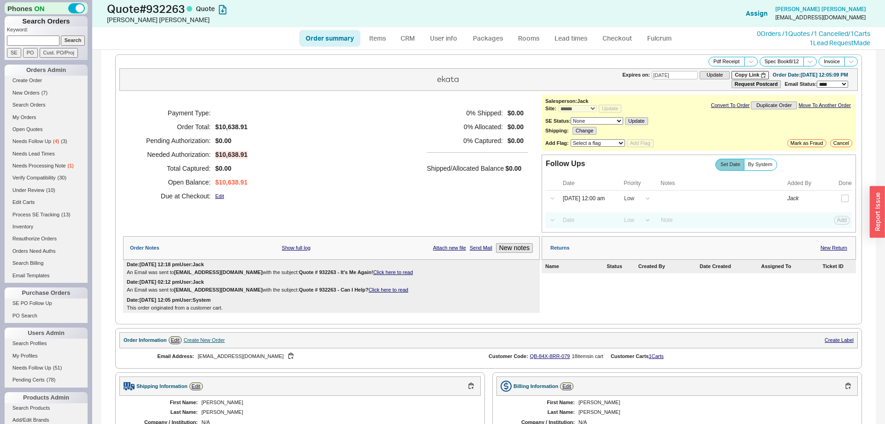
select select "*"
select select "LOW"
select select "3"
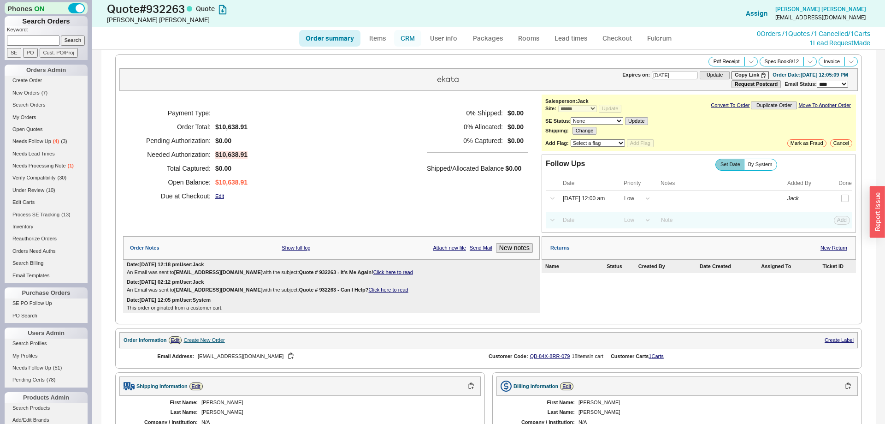
click at [410, 35] on link "CRM" at bounding box center [407, 38] width 27 height 17
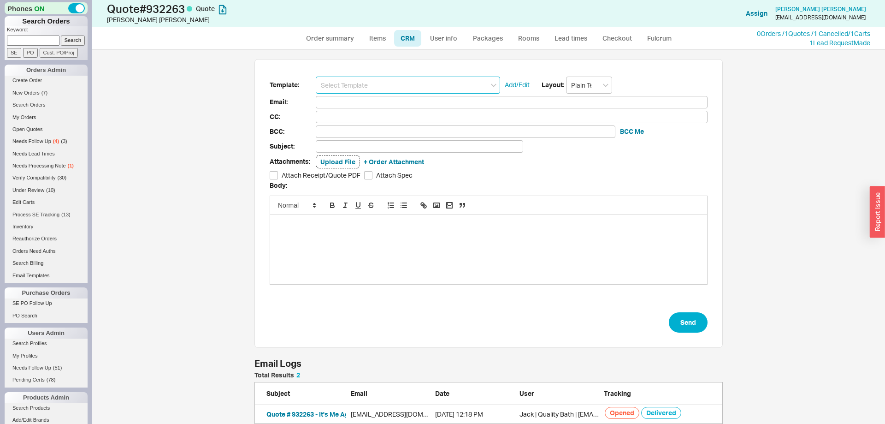
click at [386, 89] on input at bounding box center [408, 85] width 184 height 17
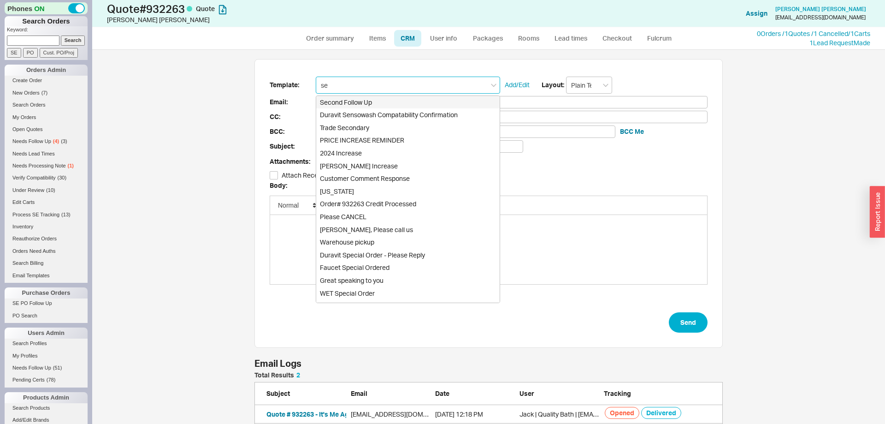
type input "sec"
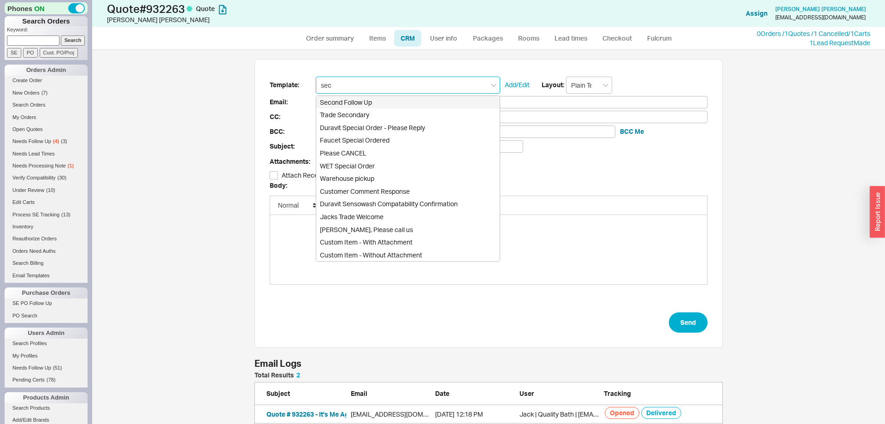
click at [372, 100] on div "Second Follow Up" at bounding box center [408, 102] width 184 height 13
type input "Receipt"
type input "[EMAIL_ADDRESS][DOMAIN_NAME]"
type input "Quote # 932263 - It's Me Again!"
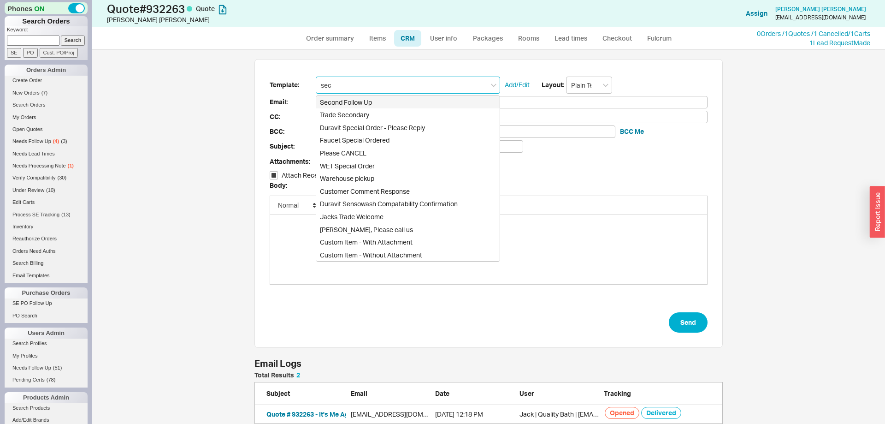
checkbox input "true"
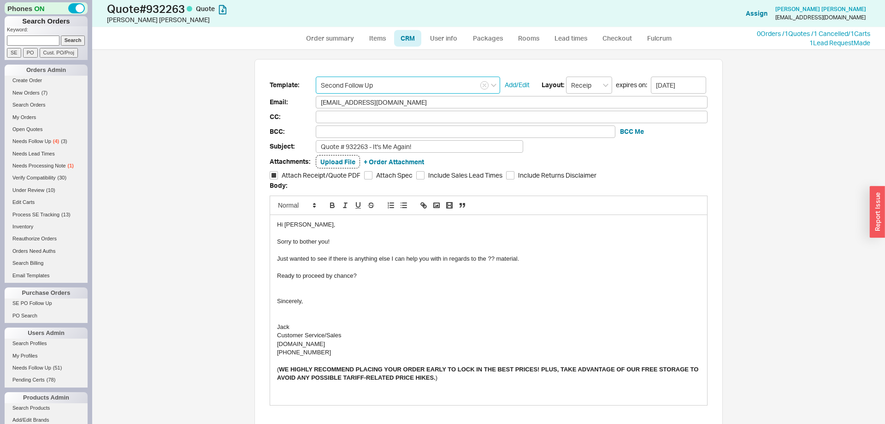
type input "Second Follow Up"
click at [492, 260] on div "Just wanted to see if there is anything else I can help you with in regards to …" at bounding box center [488, 259] width 423 height 8
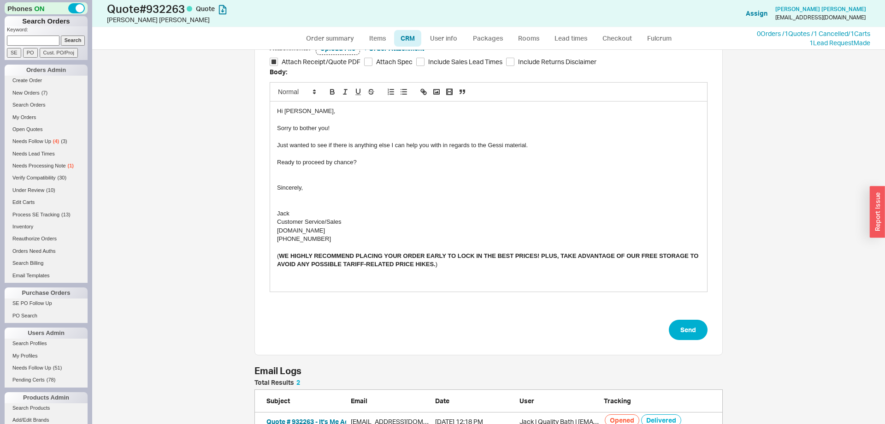
scroll to position [101, 0]
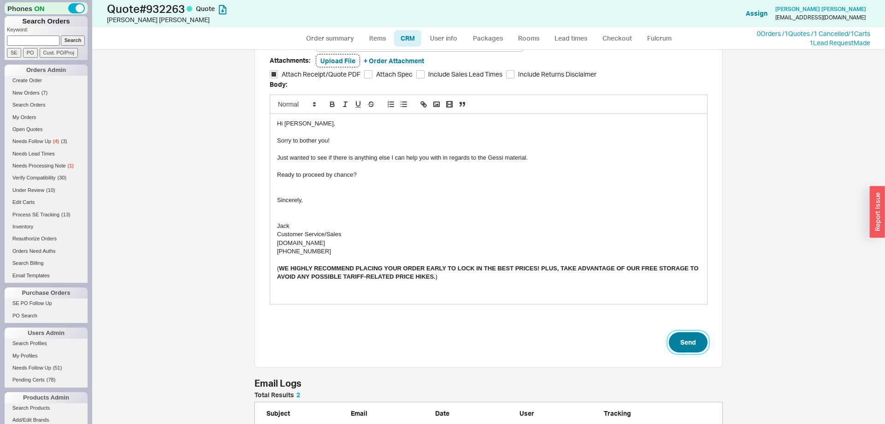
click at [688, 337] on button "Send" at bounding box center [688, 342] width 39 height 20
select select "*"
select select "LOW"
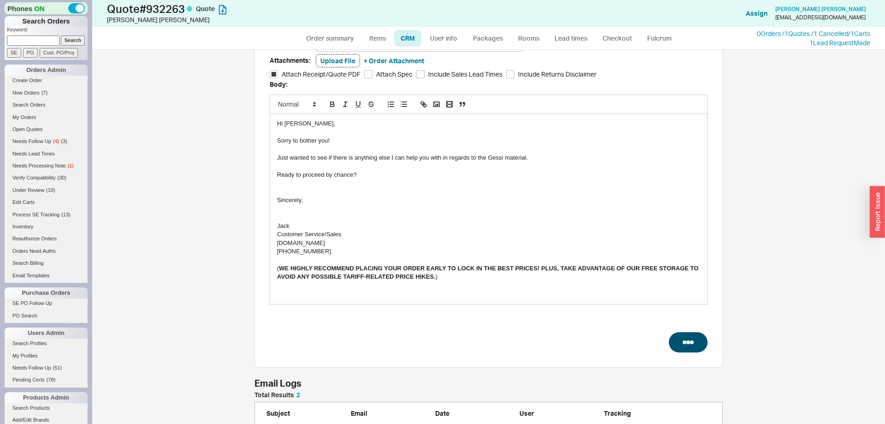
select select "3"
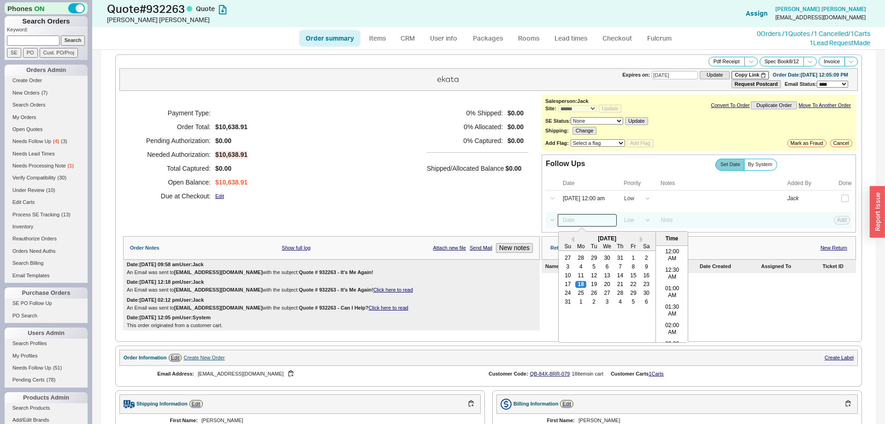
click at [580, 219] on input at bounding box center [587, 220] width 59 height 12
click at [636, 296] on div "29" at bounding box center [633, 293] width 11 height 6
type input "08/29/25 12:00 am"
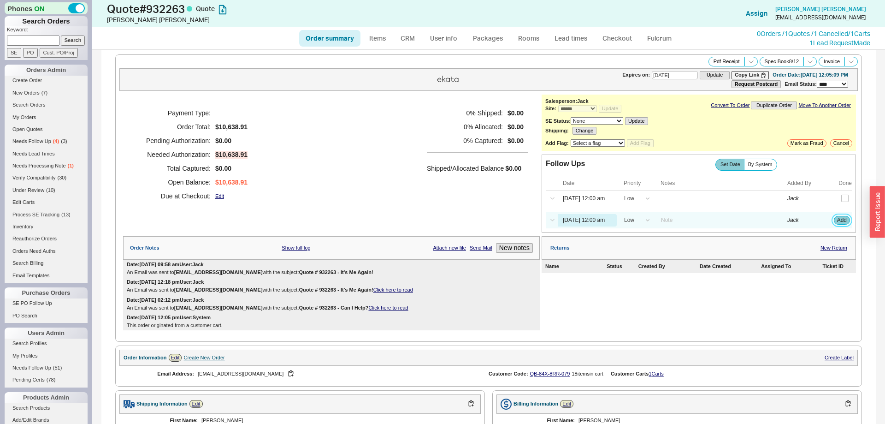
click at [844, 223] on button "Add" at bounding box center [842, 220] width 16 height 8
select select "LOW"
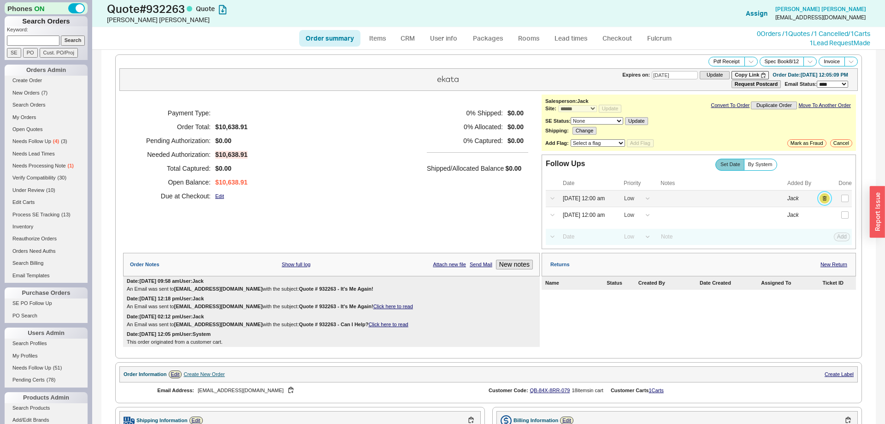
click at [825, 202] on button "button" at bounding box center [825, 198] width 10 height 10
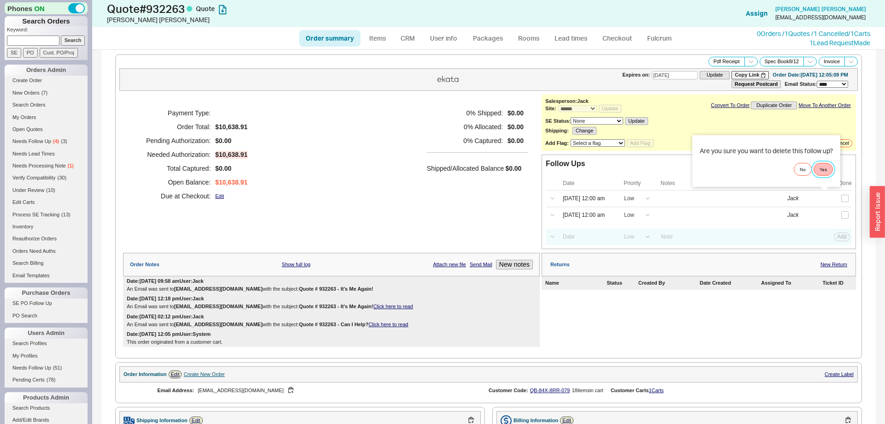
click at [825, 172] on button "Yes" at bounding box center [823, 169] width 19 height 13
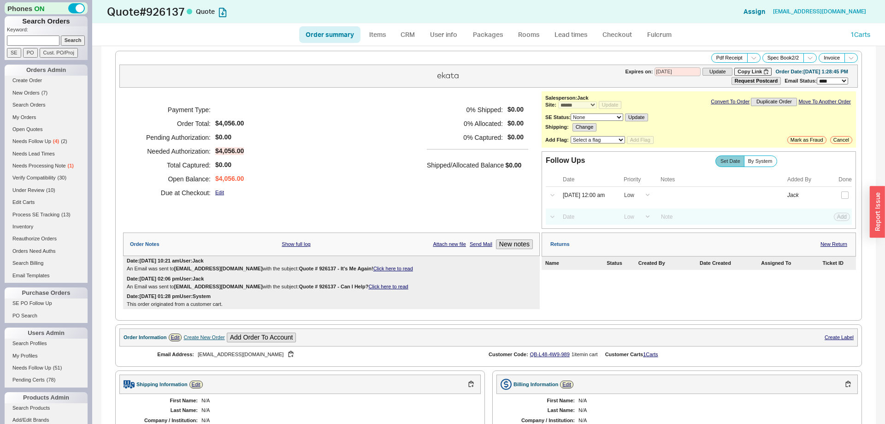
select select "*"
select select "LOW"
select select "3"
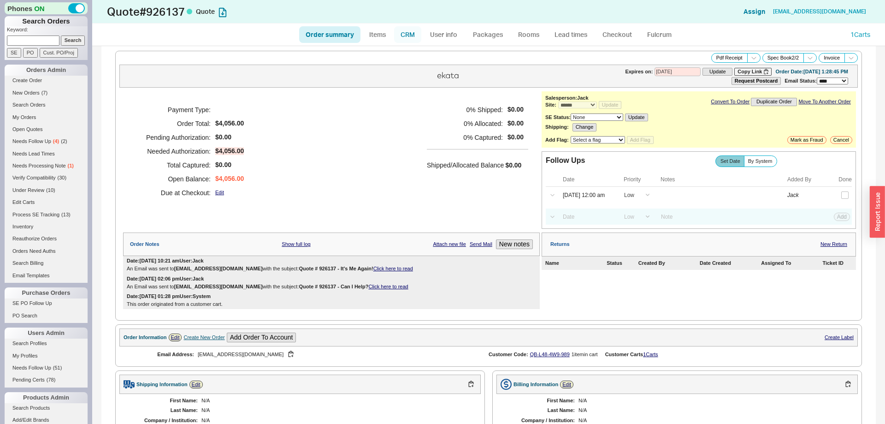
click at [405, 36] on link "CRM" at bounding box center [407, 34] width 27 height 17
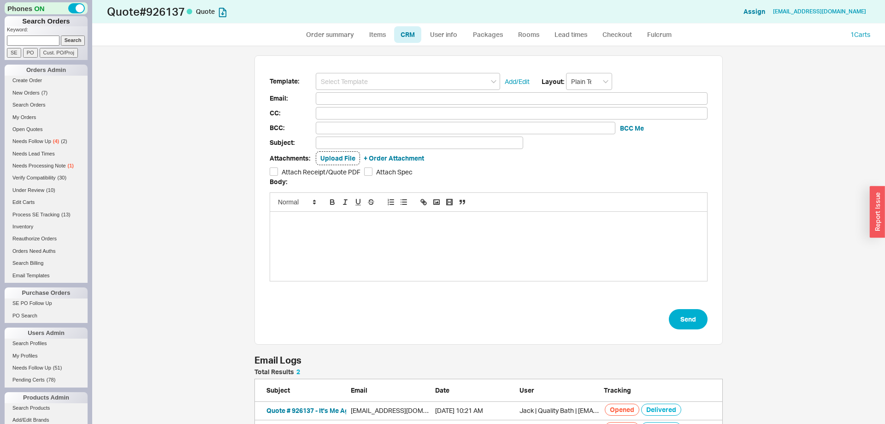
click at [386, 79] on input at bounding box center [408, 81] width 184 height 17
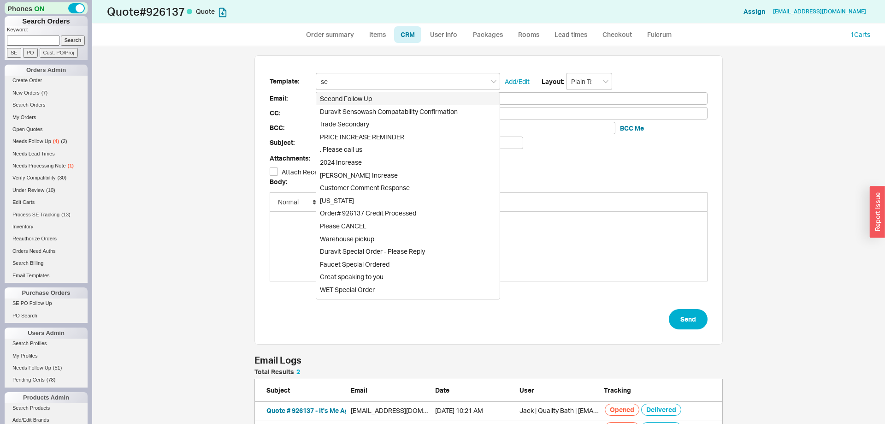
type input "sec"
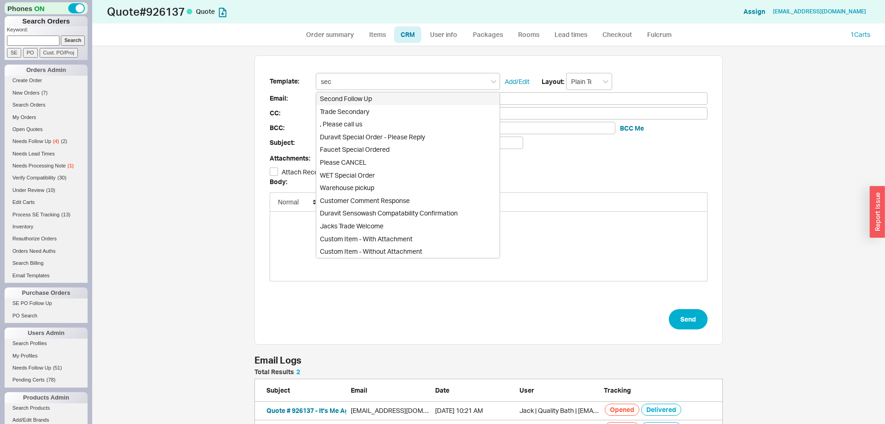
click at [369, 97] on div "Second Follow Up" at bounding box center [408, 98] width 184 height 13
type input "Receipt"
type input "[EMAIL_ADDRESS][DOMAIN_NAME]"
type input "Quote # 926137 - It's Me Again!"
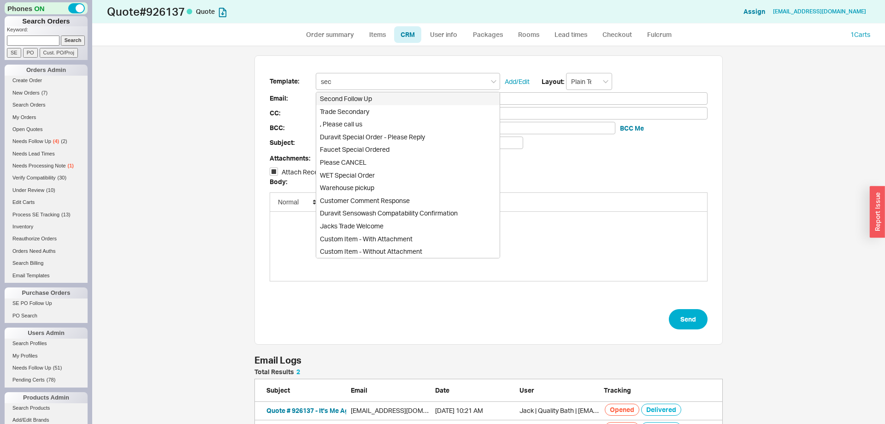
checkbox input "true"
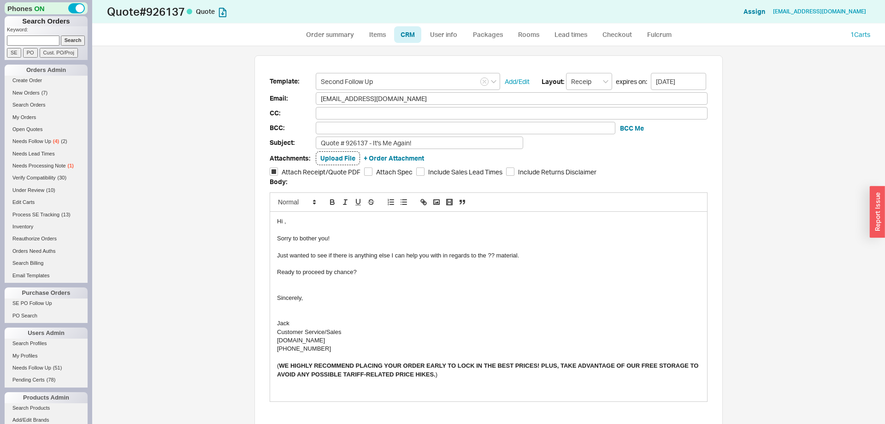
type input "Second Follow Up"
click at [489, 253] on div "Just wanted to see if there is anything else I can help you with in regards to …" at bounding box center [488, 255] width 423 height 8
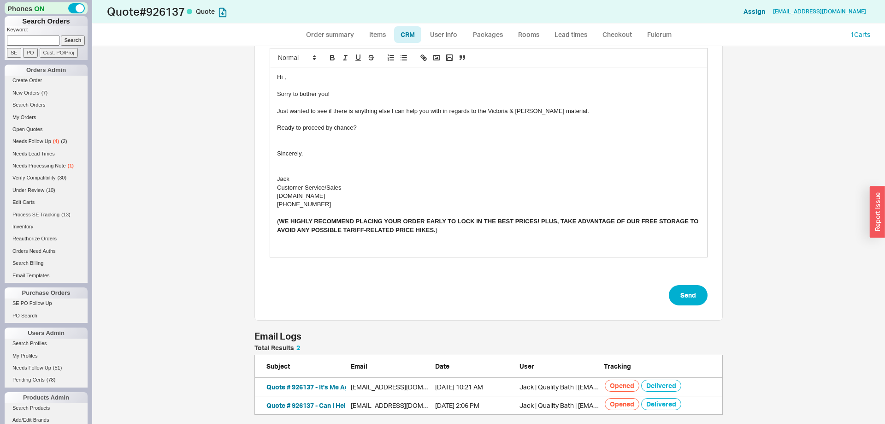
click at [668, 287] on form "Template: Second Follow Up Add/Edit Layout: Receipt expires on: 09/01/2025 Emai…" at bounding box center [489, 117] width 438 height 377
click at [699, 300] on button "Send" at bounding box center [688, 295] width 39 height 20
select select "*"
select select "LOW"
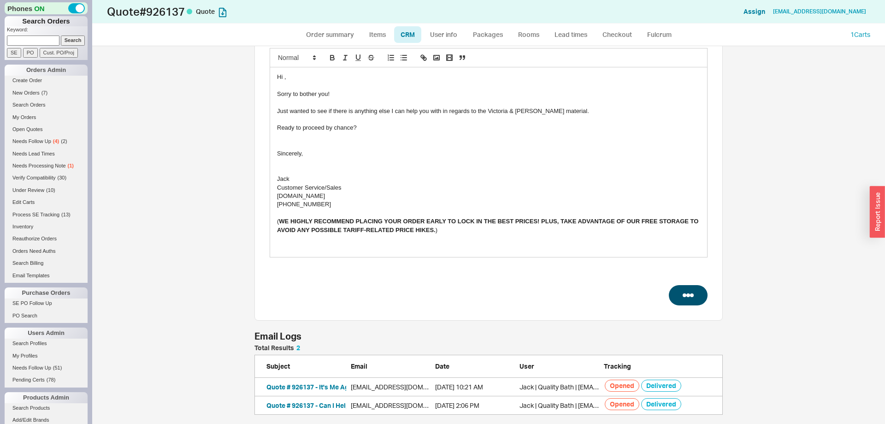
select select "LOW"
select select "3"
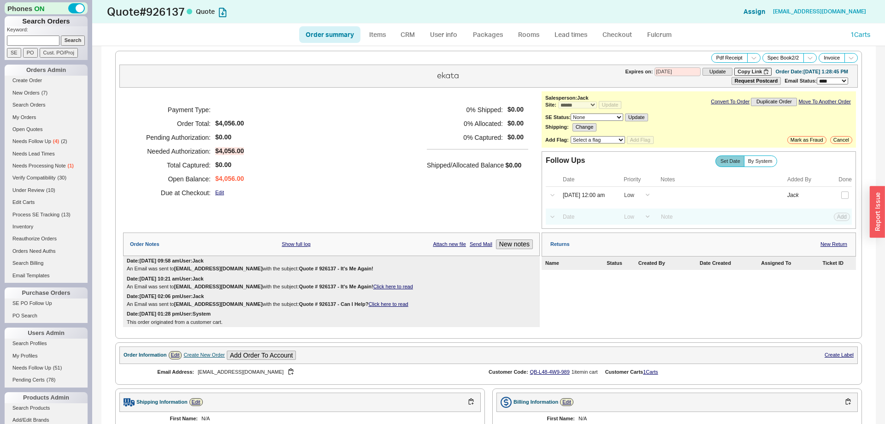
type input "[DATE]"
click at [589, 221] on input at bounding box center [587, 216] width 59 height 12
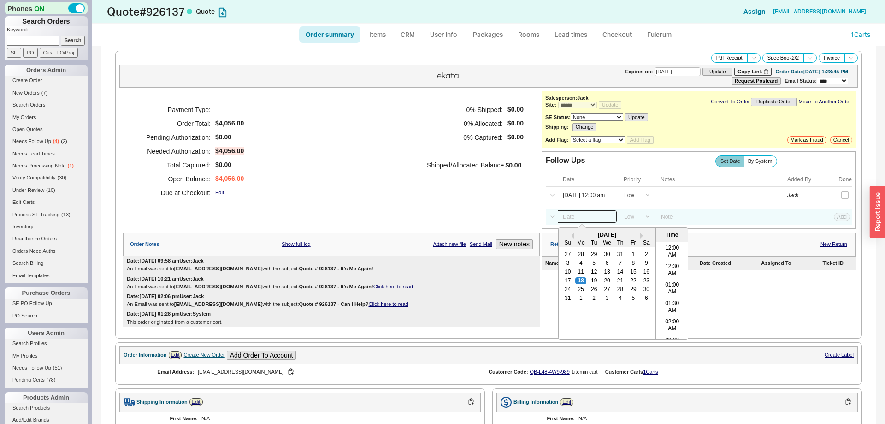
scroll to position [293, 0]
click at [634, 291] on div "29" at bounding box center [633, 289] width 11 height 6
type input "08/29/25 12:00 am"
click at [842, 218] on button "Add" at bounding box center [842, 217] width 16 height 8
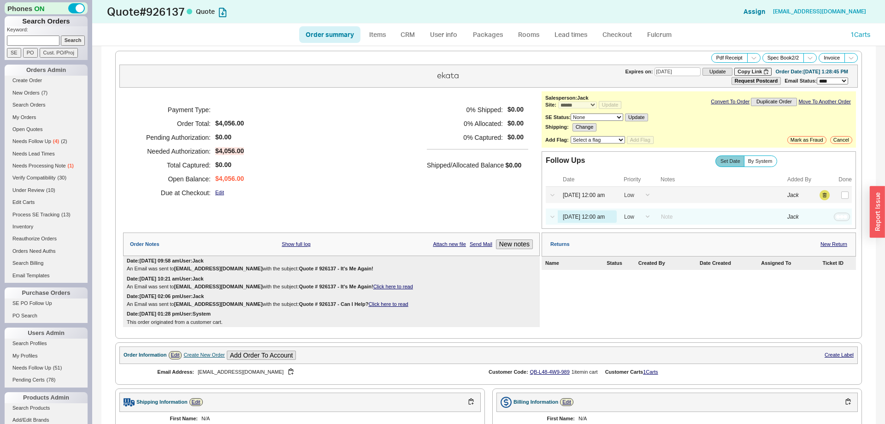
select select "LOW"
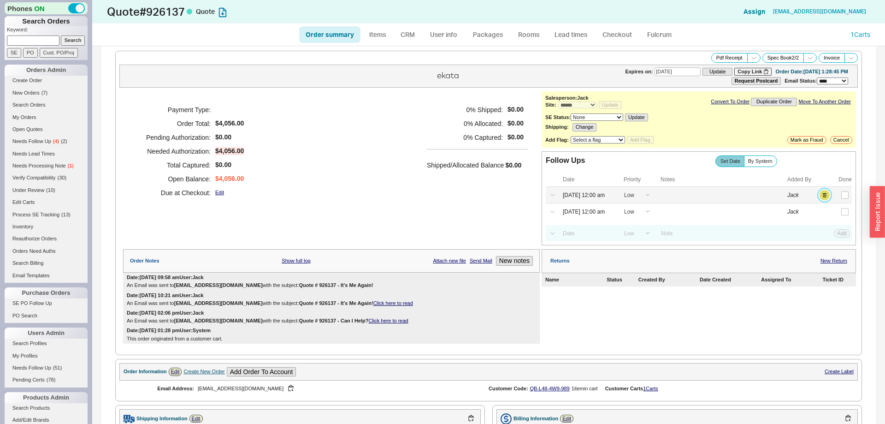
click at [826, 196] on button "button" at bounding box center [825, 195] width 10 height 10
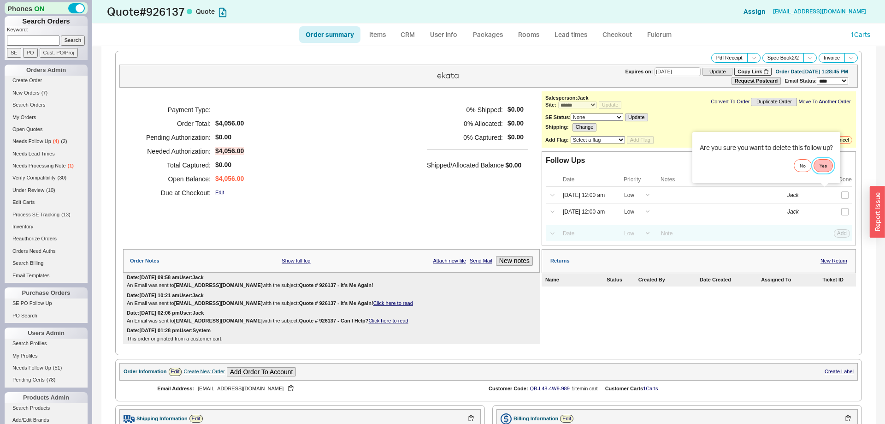
click at [829, 172] on button "Yes" at bounding box center [823, 165] width 19 height 13
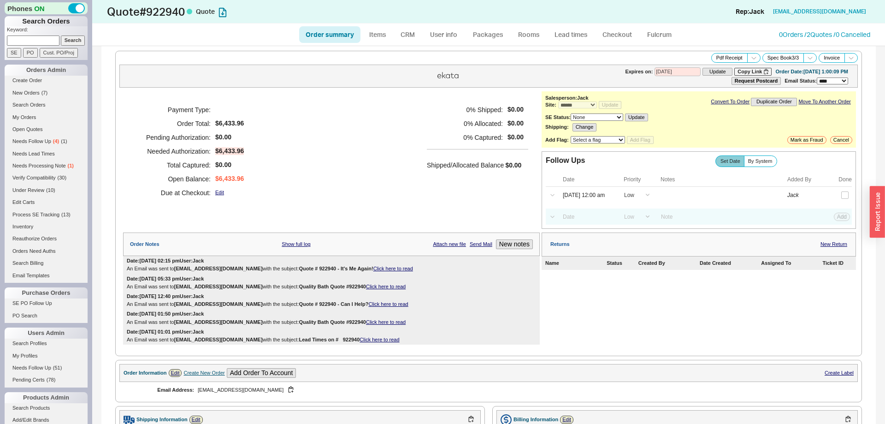
select select "*"
select select "LOW"
select select "3"
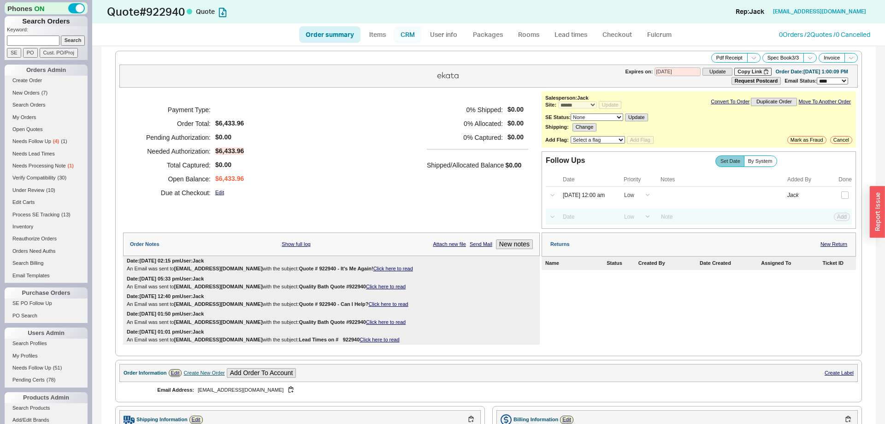
click at [414, 42] on link "CRM" at bounding box center [407, 34] width 27 height 17
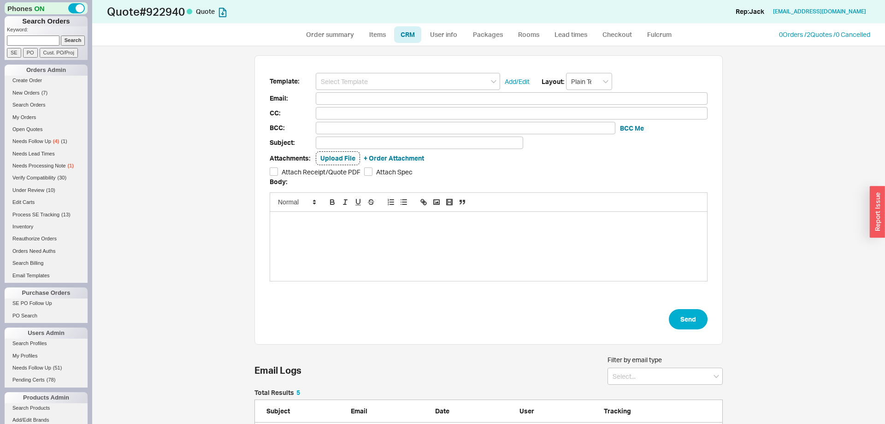
click at [383, 75] on input at bounding box center [408, 81] width 184 height 17
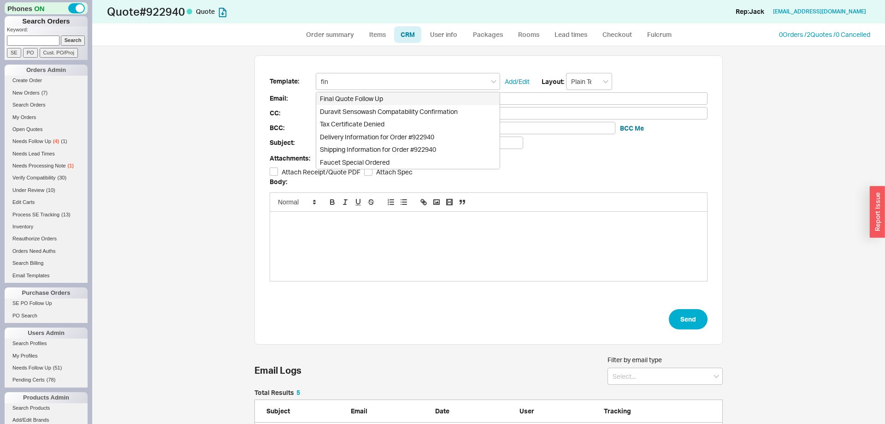
type input "fina"
type input "Receipt"
type input "y.zubova@yodezeen.com"
type input "Quote # 922940 - Shall I Cancel This Quote?"
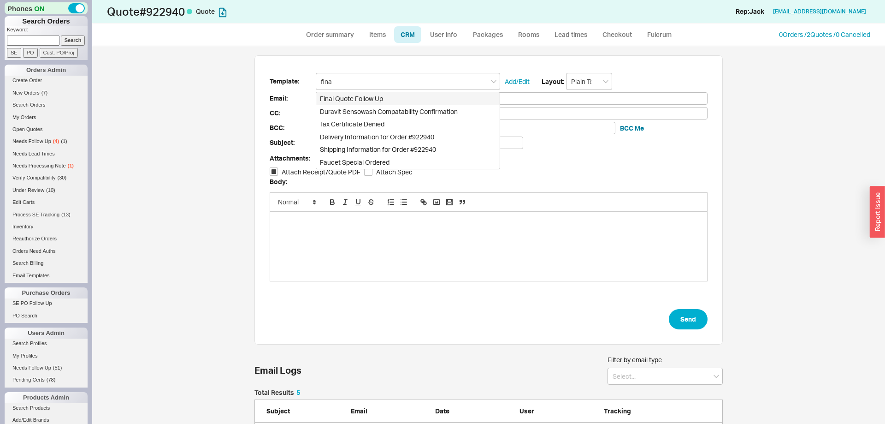
checkbox input "true"
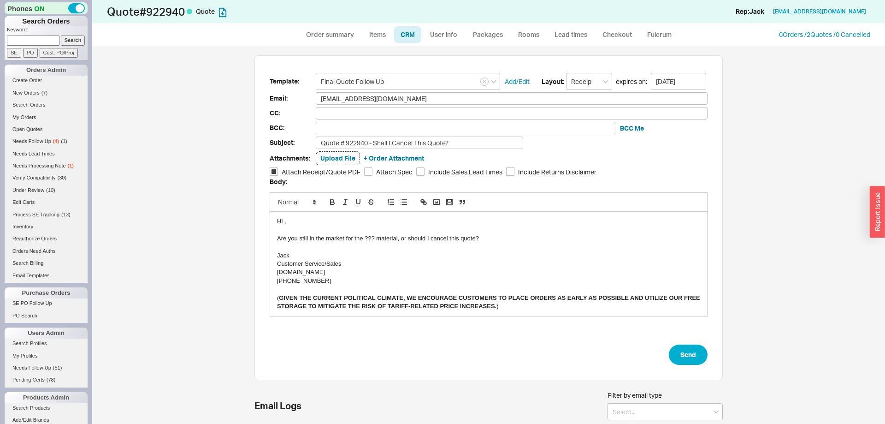
type input "Final Quote Follow Up"
click at [368, 239] on div "Are you still in the market for the ??? material, or should I cancel this quote?" at bounding box center [488, 238] width 423 height 8
click at [700, 354] on button "Send" at bounding box center [688, 354] width 39 height 20
select select "*"
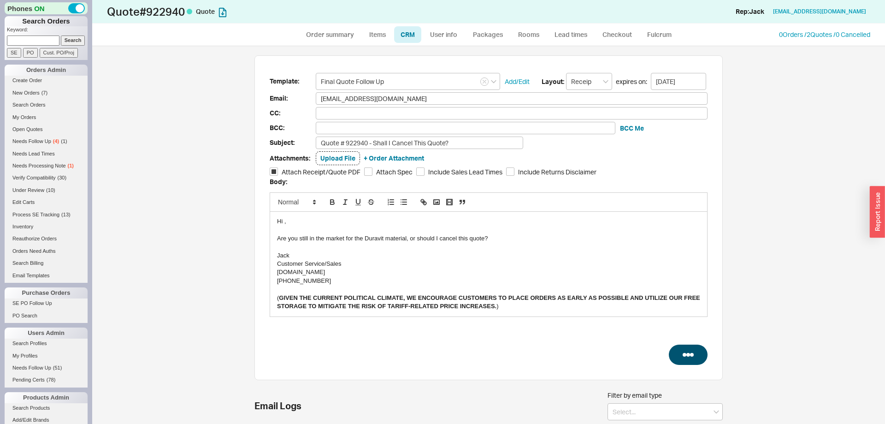
select select "*"
select select "LOW"
select select "3"
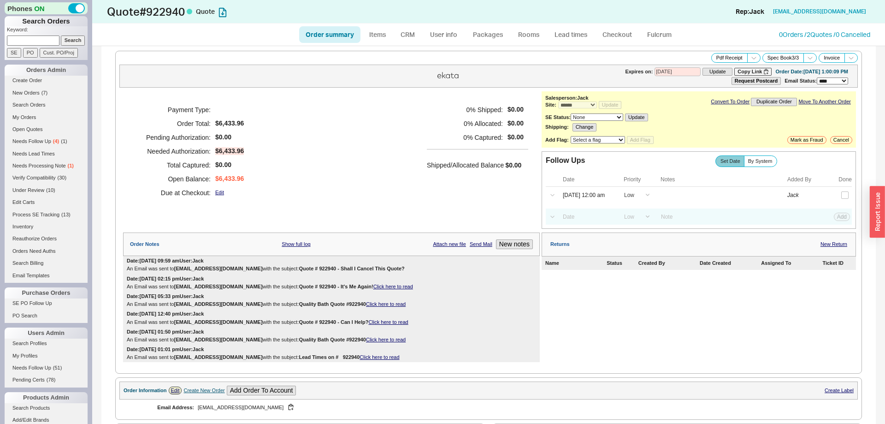
type input "09/01/2025"
click at [597, 219] on input at bounding box center [587, 216] width 59 height 12
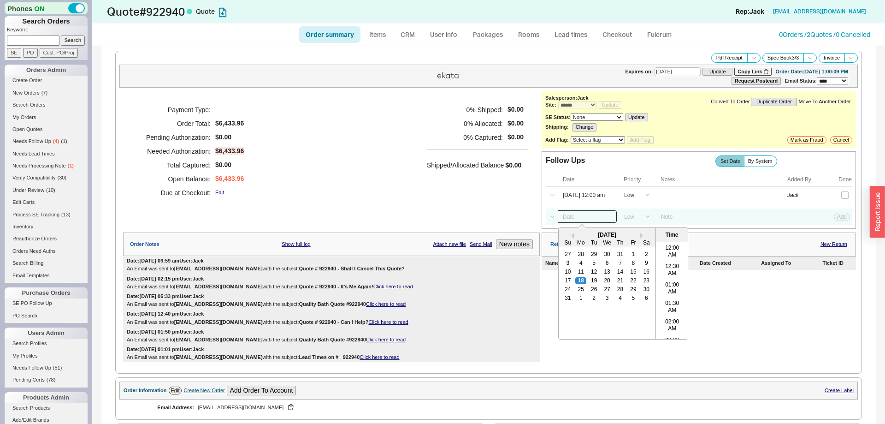
scroll to position [293, 0]
click at [641, 238] on button "Next month" at bounding box center [645, 235] width 11 height 6
click at [609, 275] on div "15" at bounding box center [607, 272] width 11 height 6
type input "10/15/25 12:00 am"
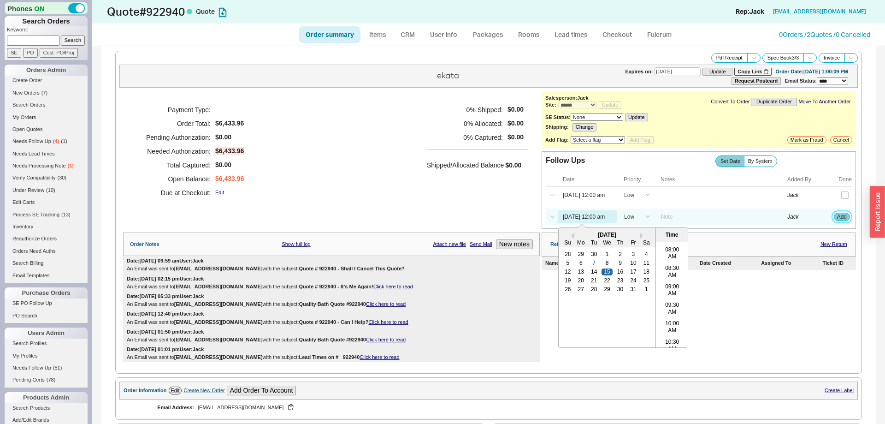
click at [840, 220] on button "Add" at bounding box center [842, 217] width 16 height 8
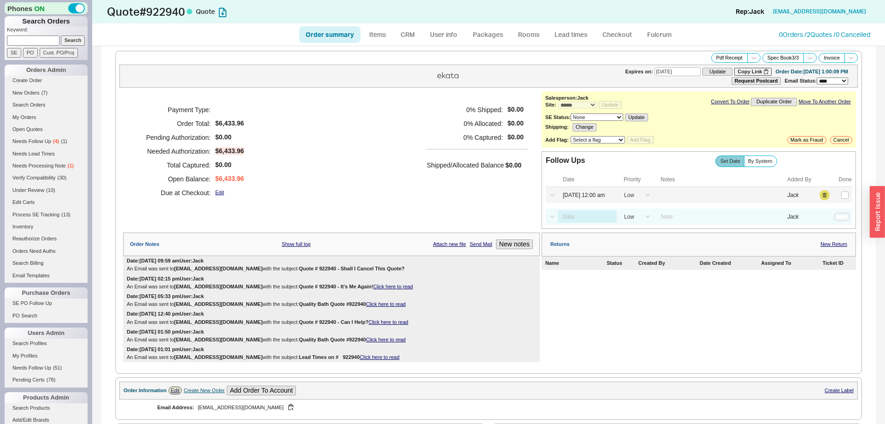
select select "LOW"
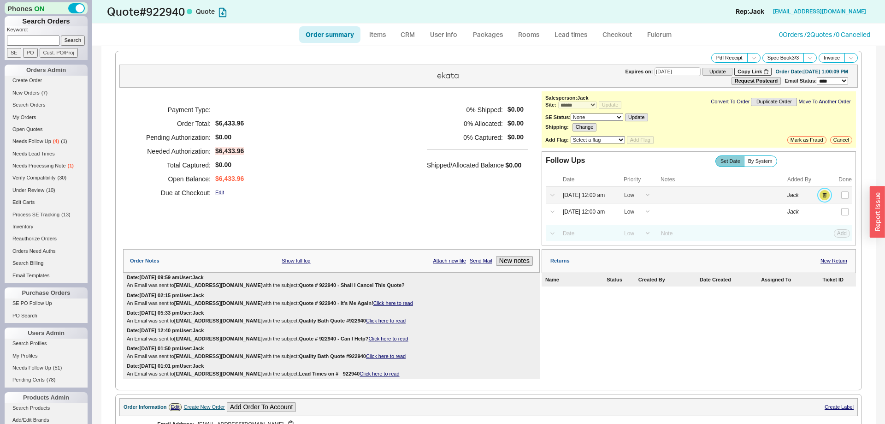
click at [823, 197] on button "button" at bounding box center [825, 195] width 10 height 10
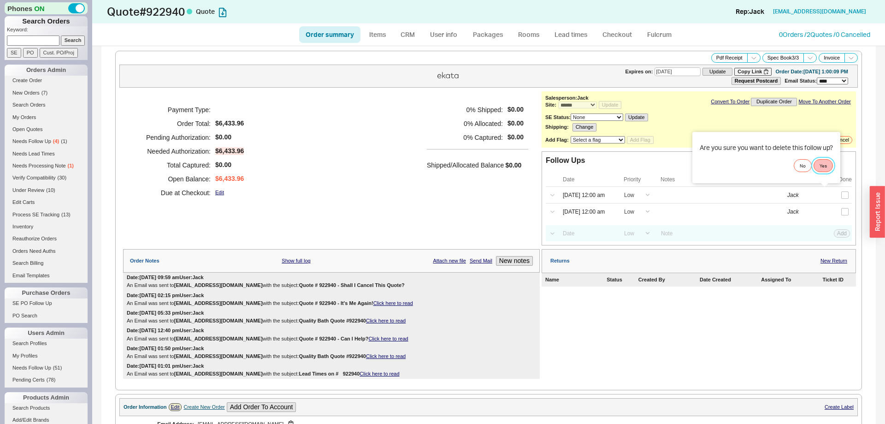
click at [829, 168] on button "Yes" at bounding box center [823, 165] width 19 height 13
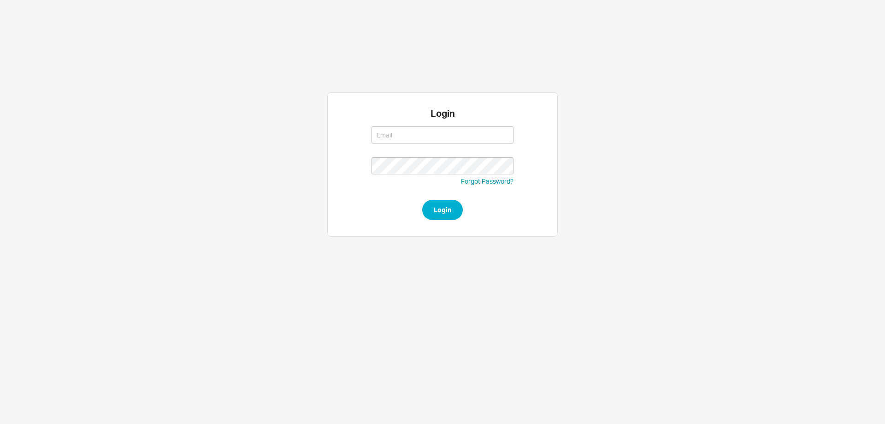
type input "[EMAIL_ADDRESS][DOMAIN_NAME]"
click at [449, 205] on button "Login" at bounding box center [442, 210] width 41 height 20
